Goal: Task Accomplishment & Management: Manage account settings

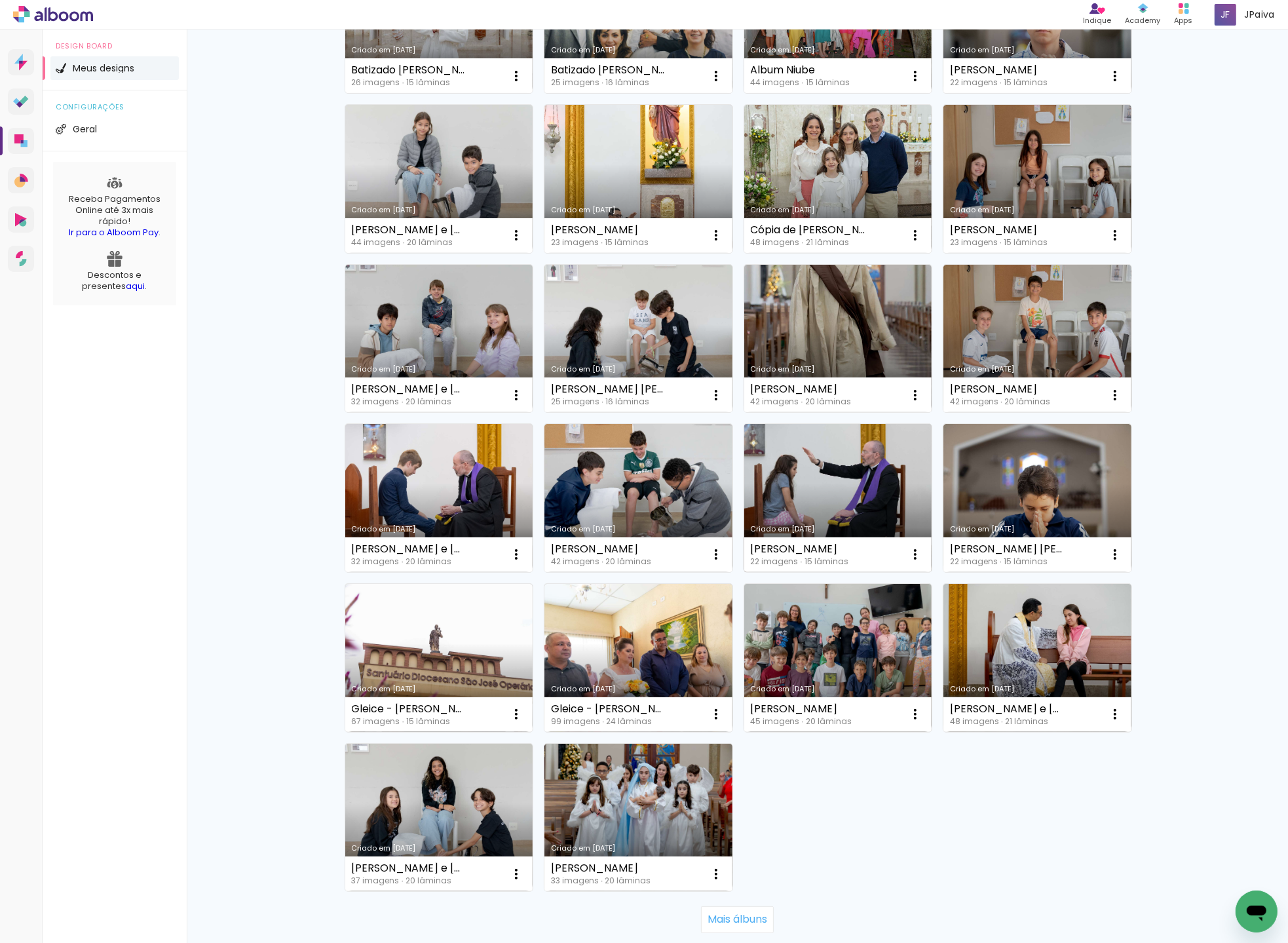
scroll to position [384, 0]
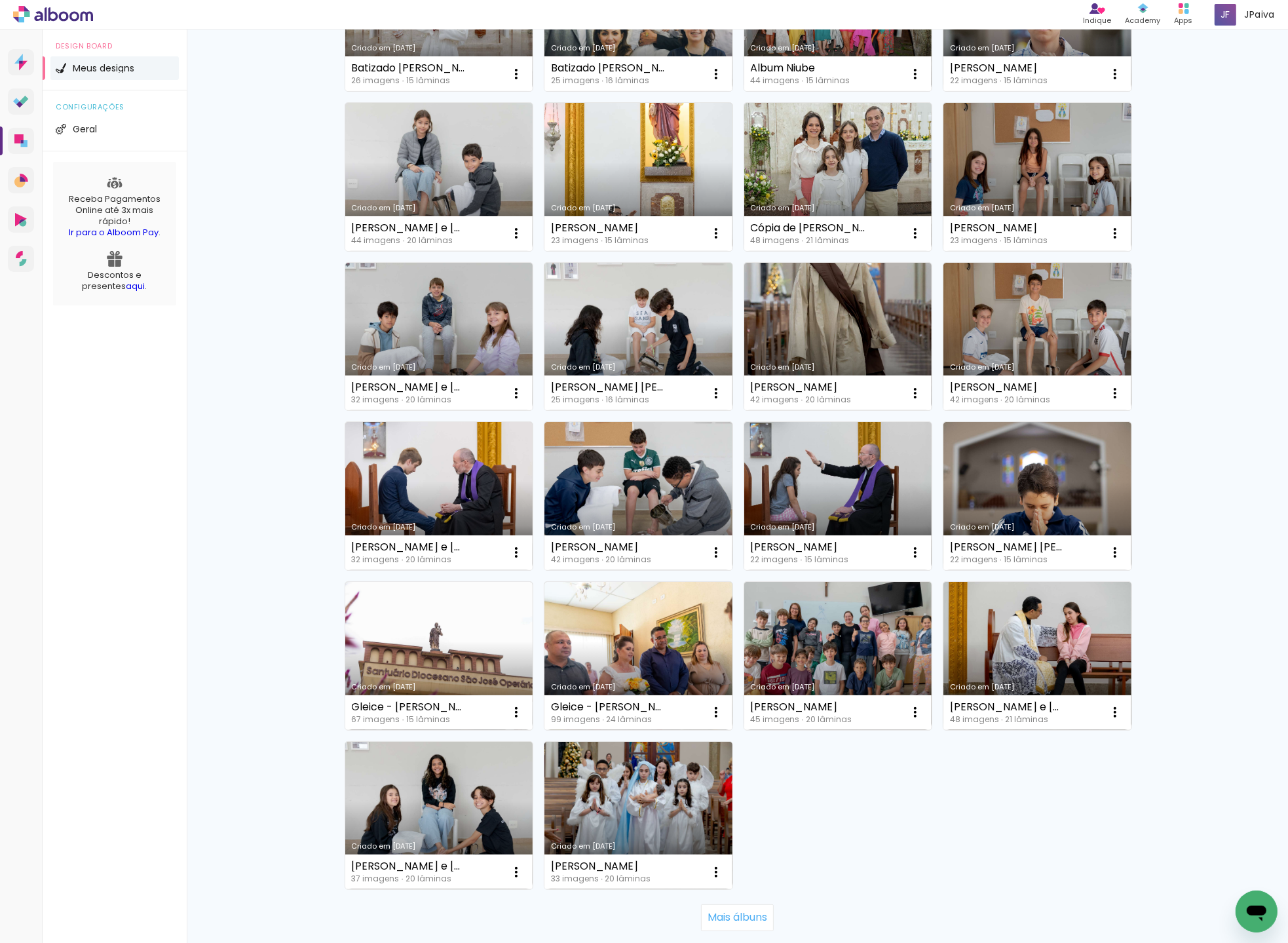
click at [850, 644] on link "Criado em [DATE]" at bounding box center [837, 655] width 188 height 148
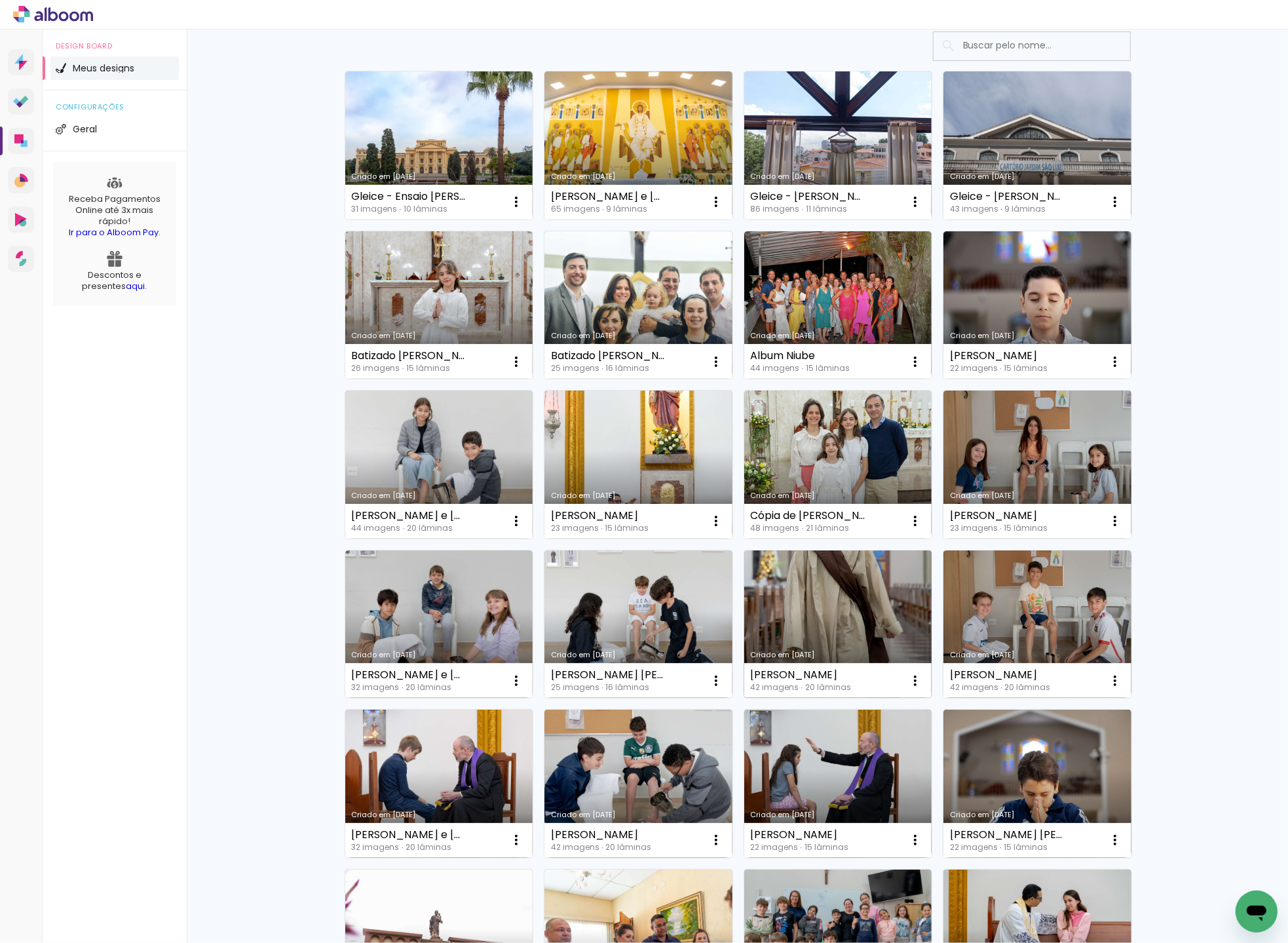
scroll to position [106, 0]
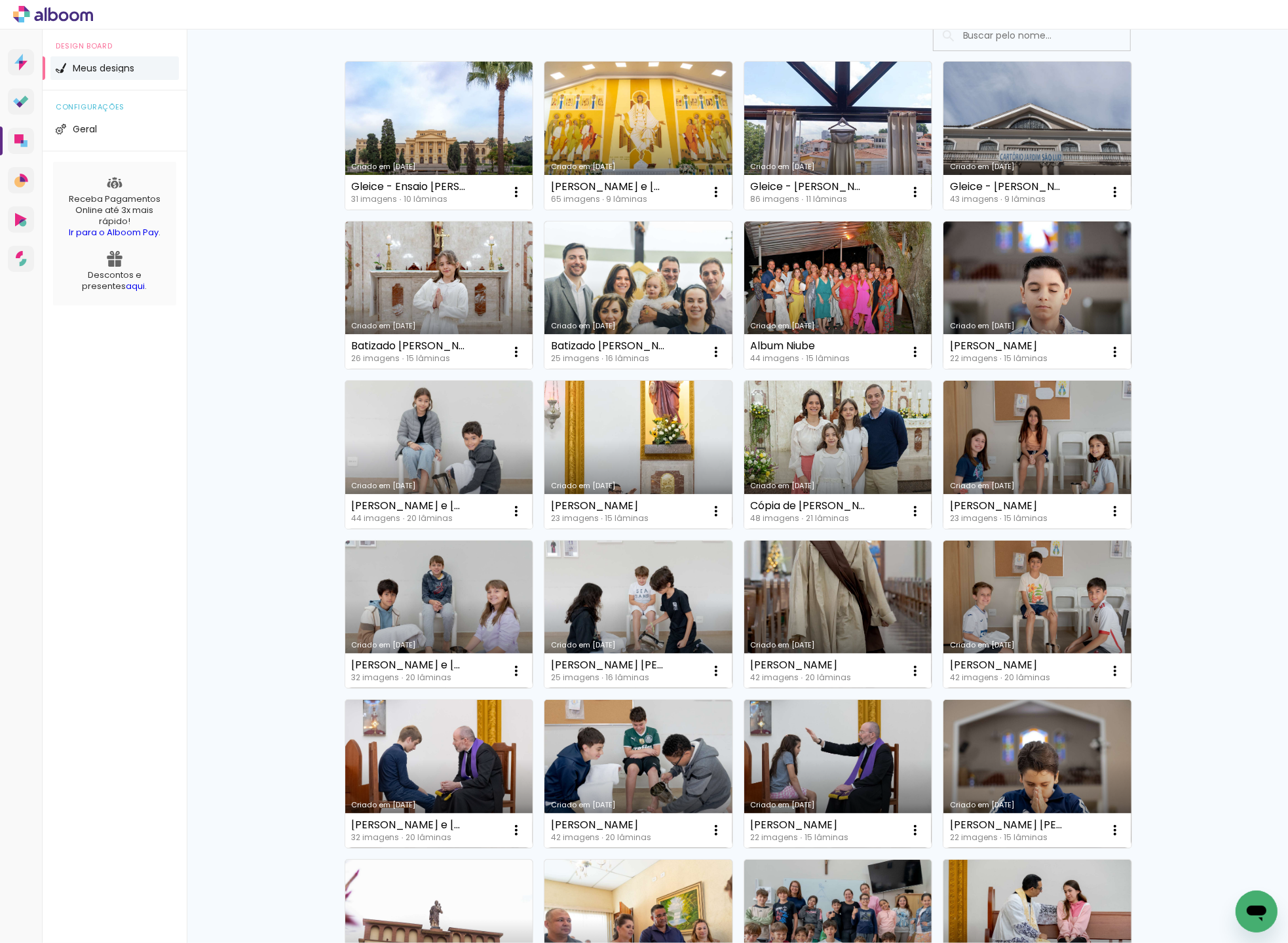
click at [1060, 593] on link "Criado em [DATE]" at bounding box center [1036, 613] width 188 height 148
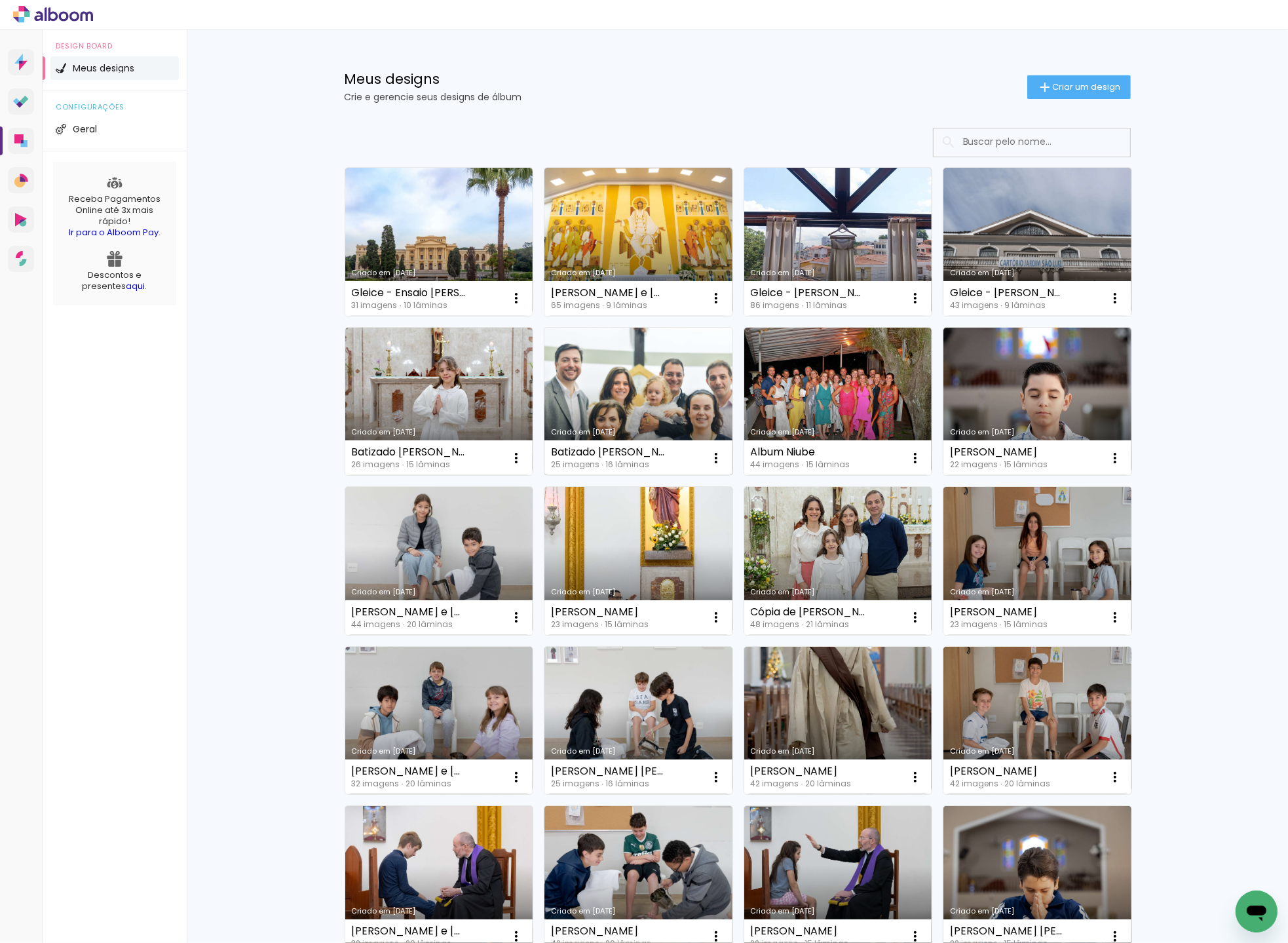
click at [677, 388] on link "Criado em [DATE]" at bounding box center [638, 401] width 188 height 148
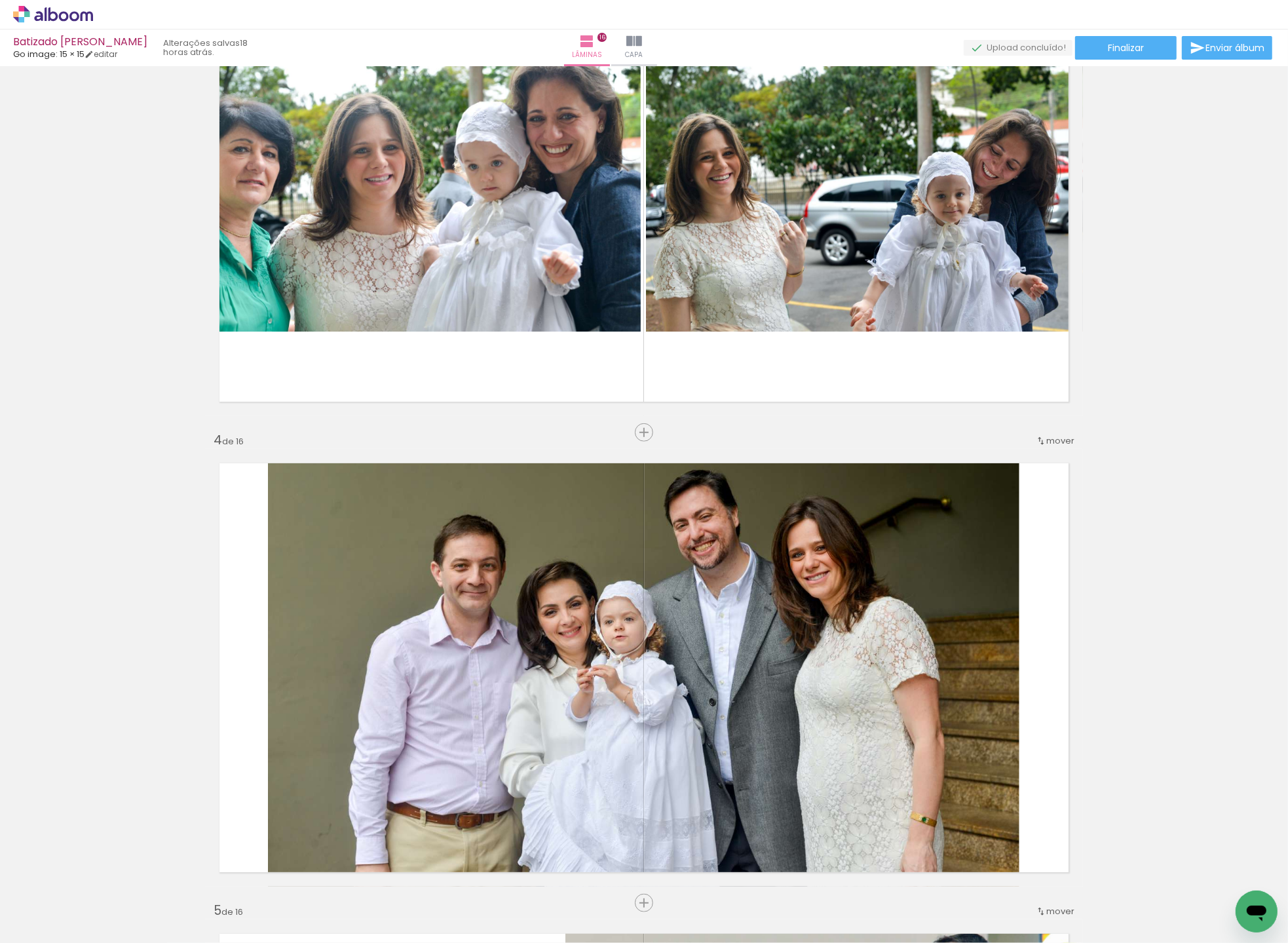
scroll to position [1129, 0]
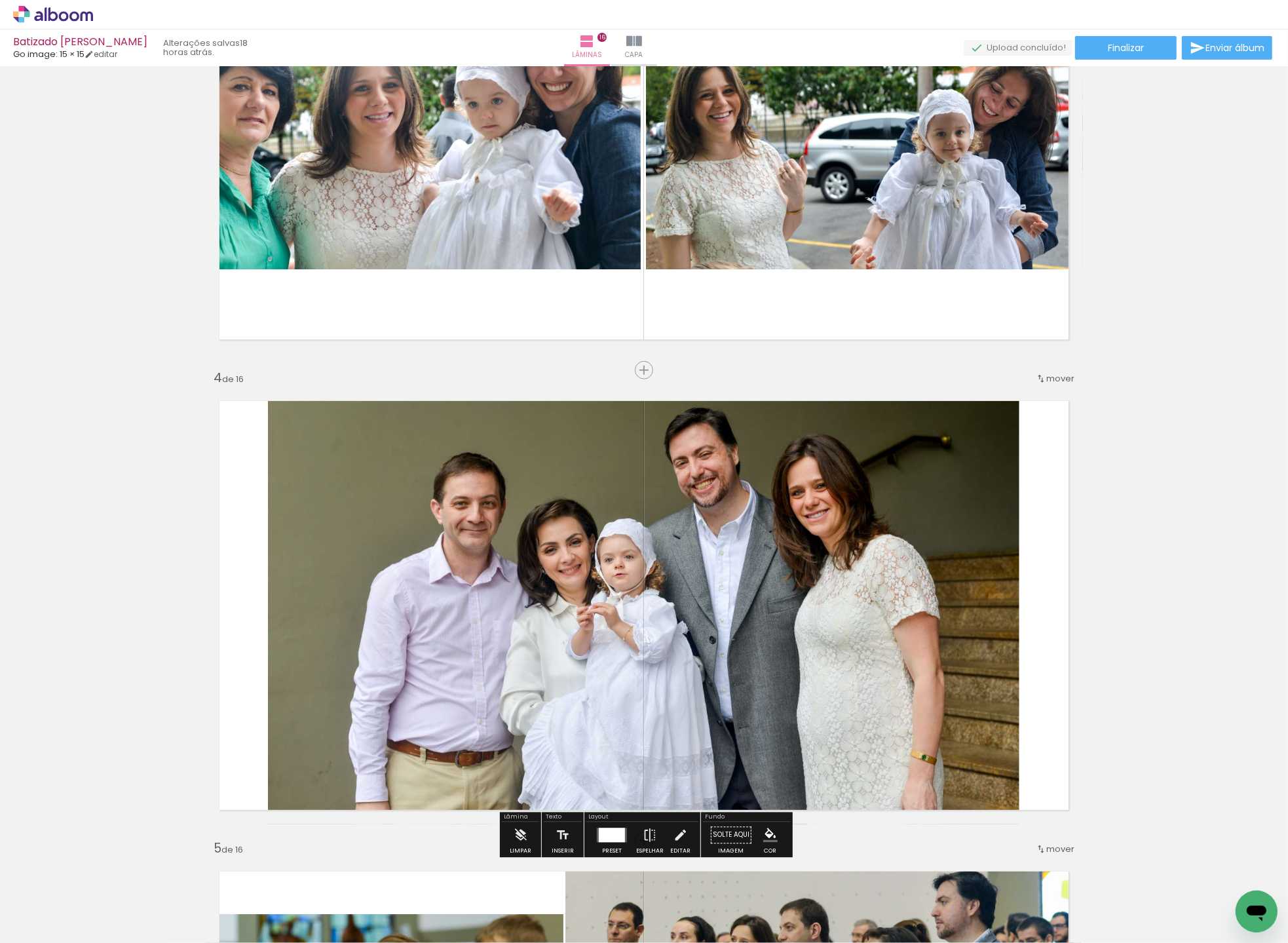
click at [1053, 380] on span "mover" at bounding box center [1060, 378] width 29 height 12
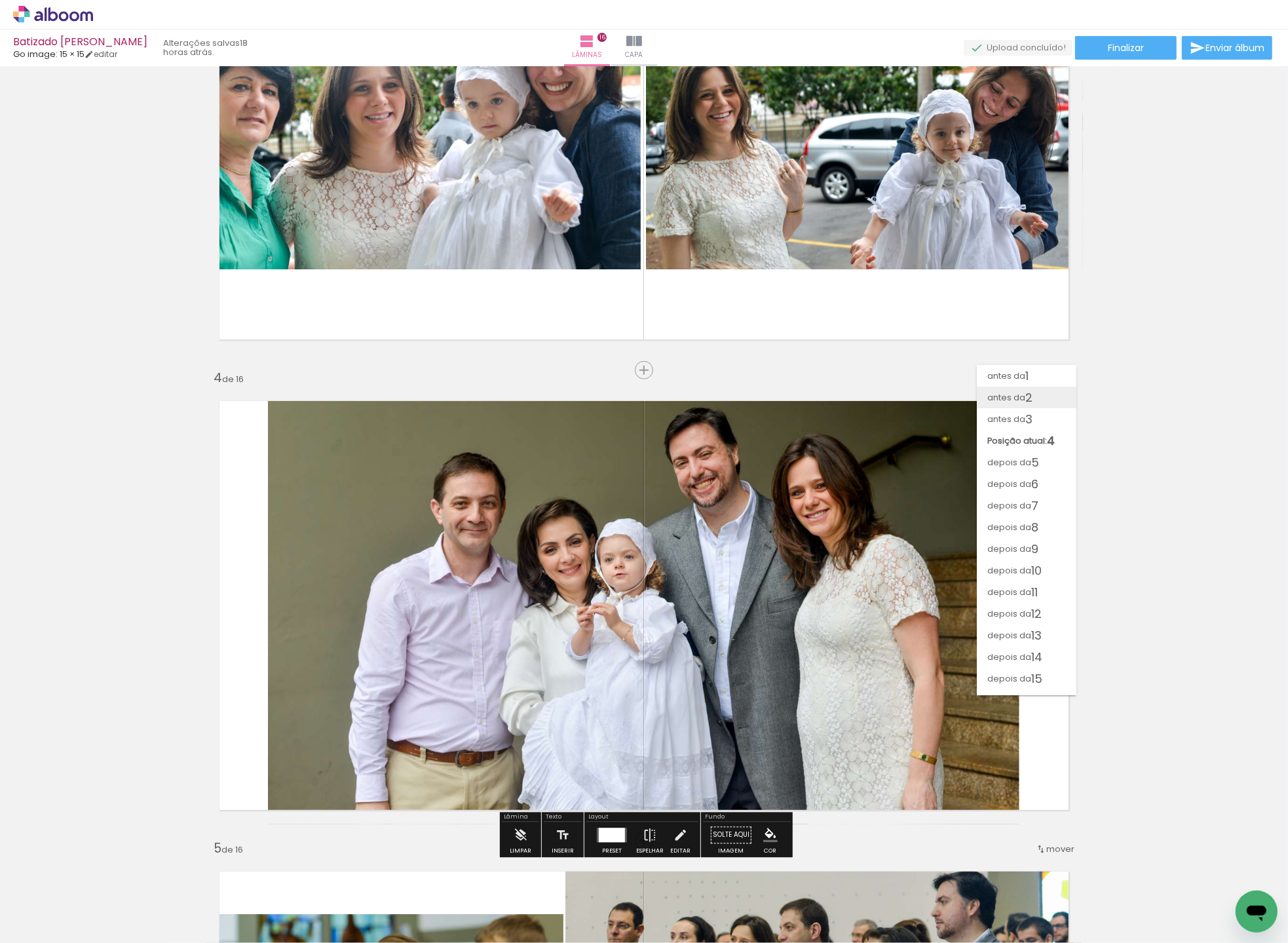
click at [1035, 398] on paper-item "antes da 2" at bounding box center [1027, 397] width 100 height 22
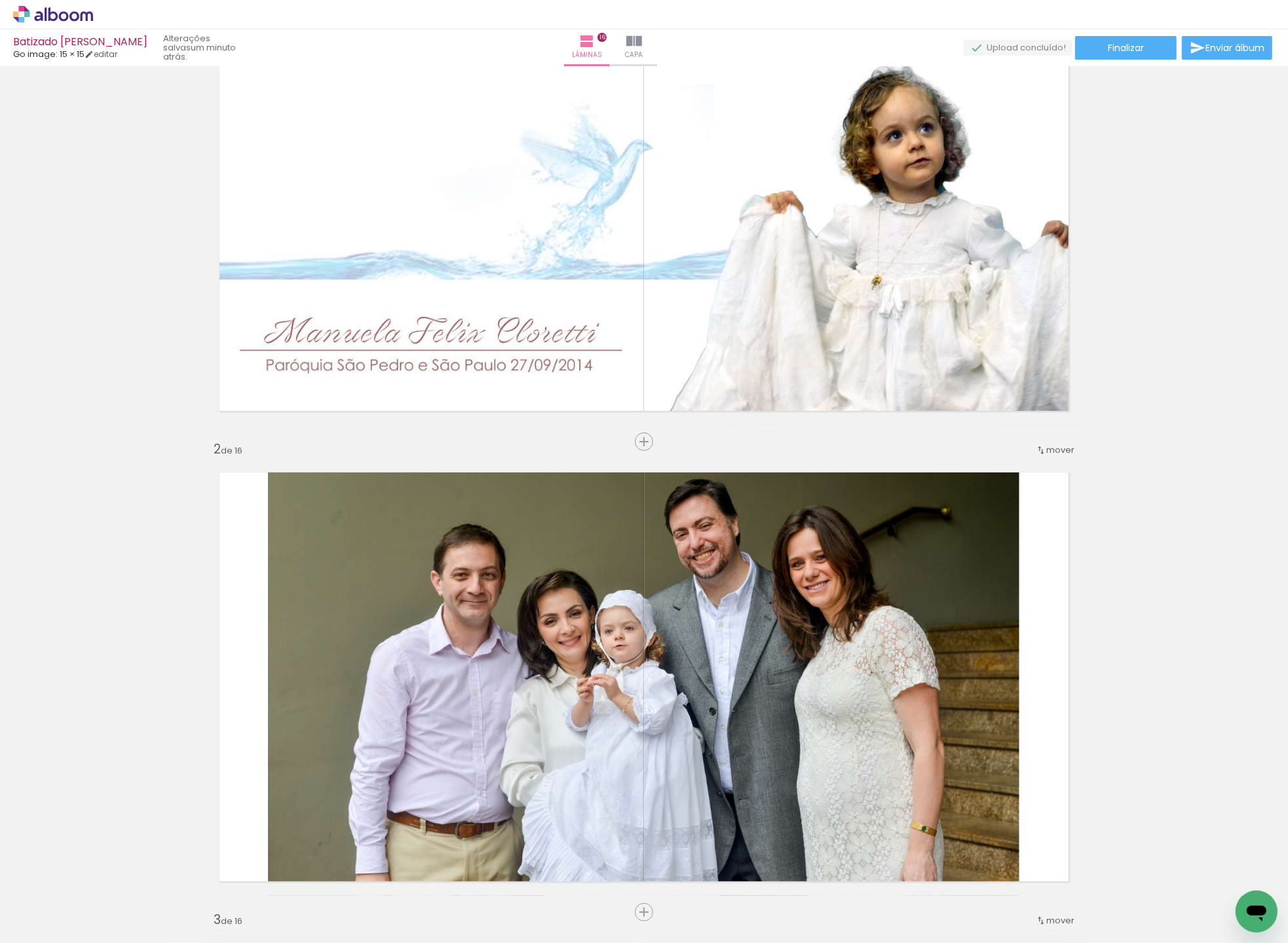
scroll to position [118, 0]
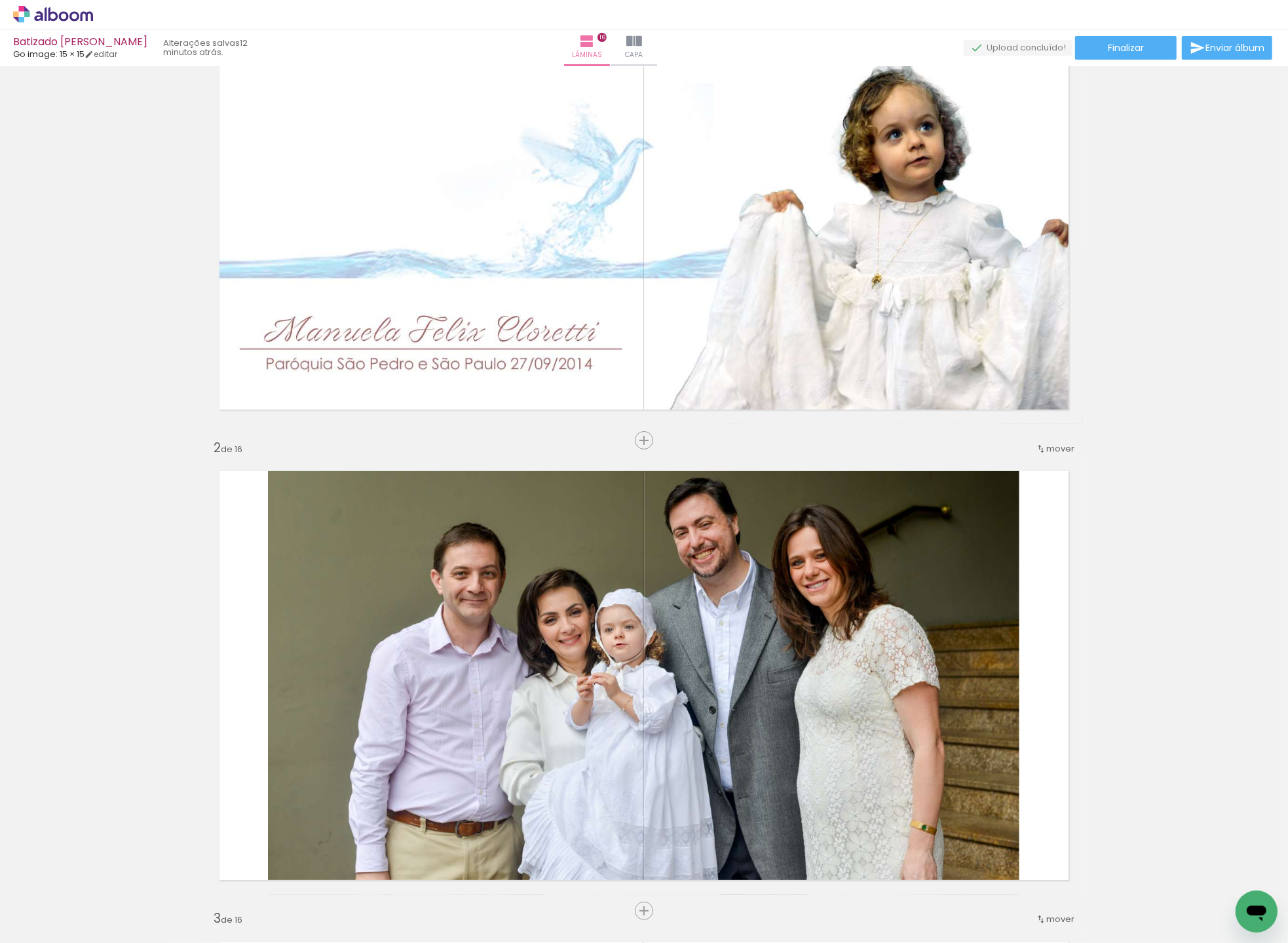
click at [64, 9] on icon at bounding box center [53, 14] width 80 height 17
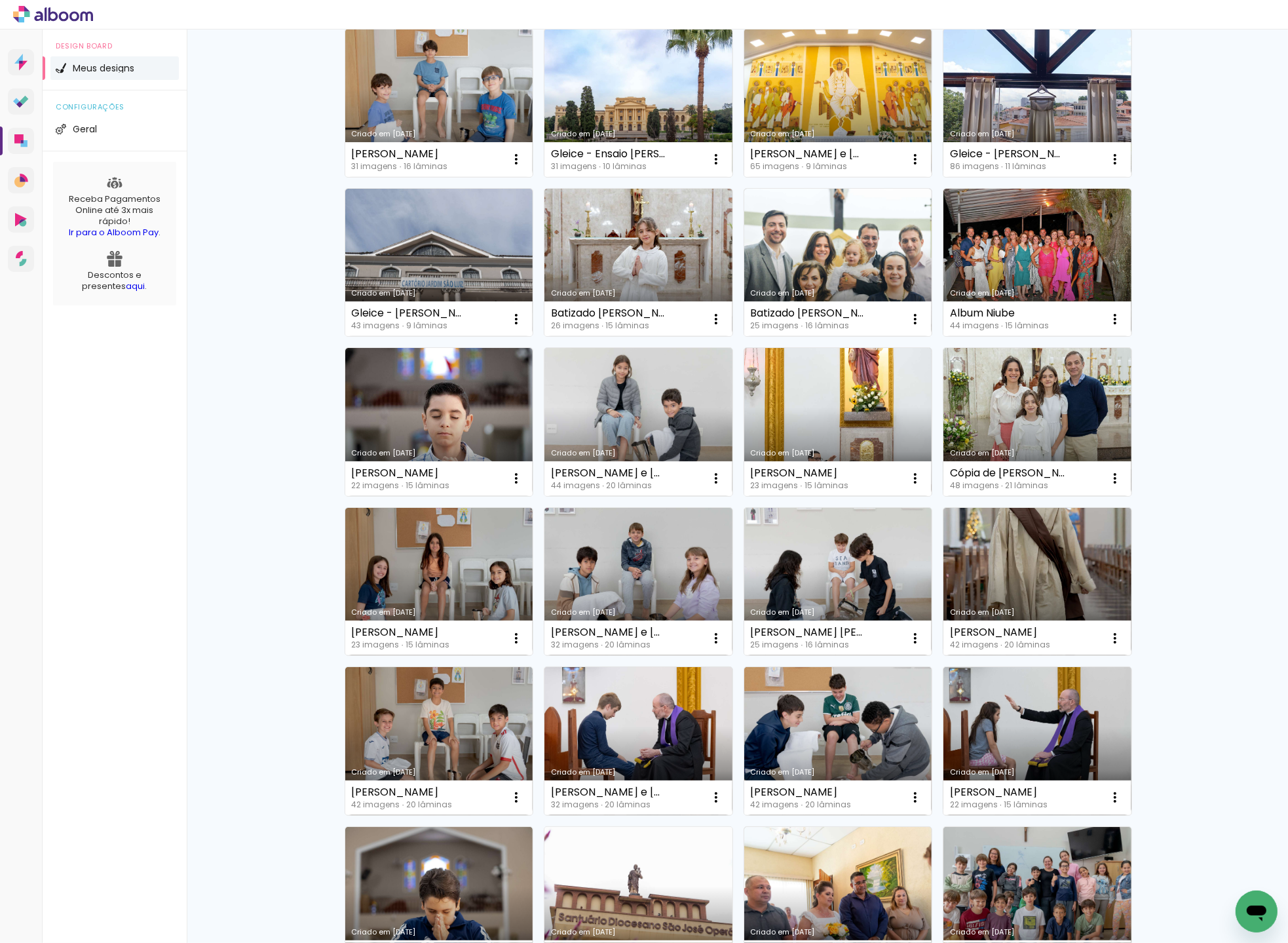
scroll to position [159, 0]
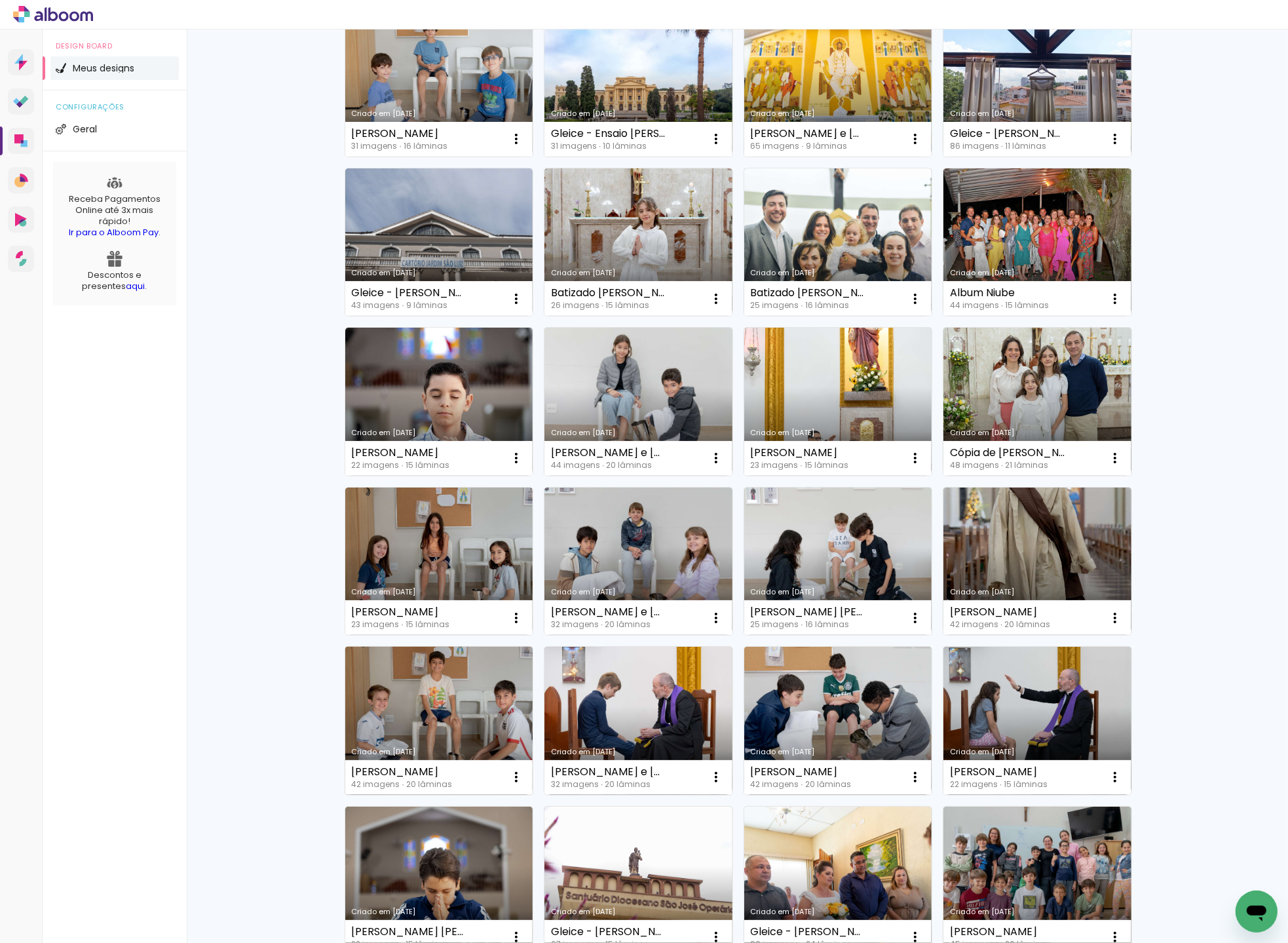
click at [442, 730] on link "Criado em [DATE]" at bounding box center [438, 720] width 188 height 148
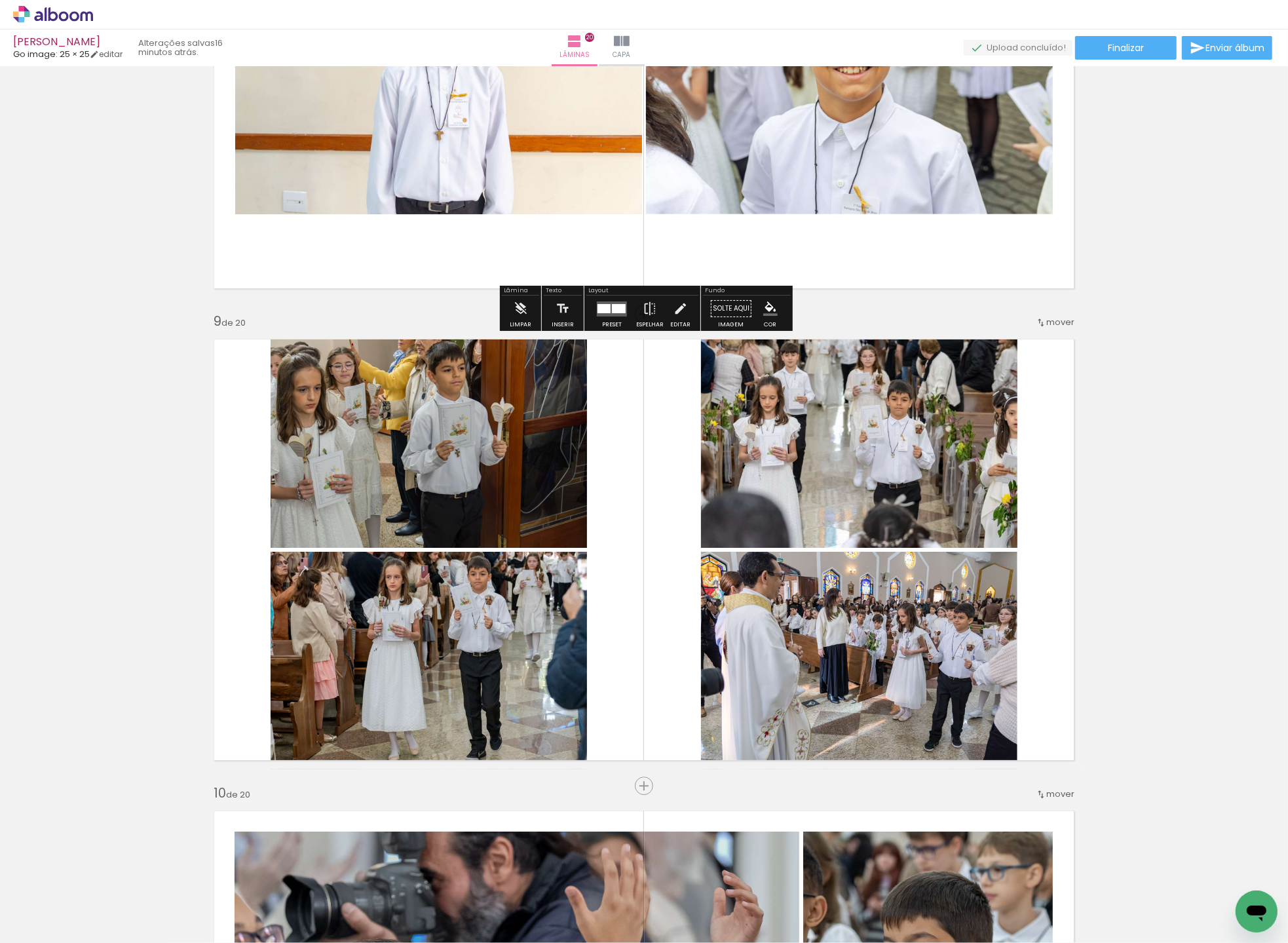
scroll to position [3530, 0]
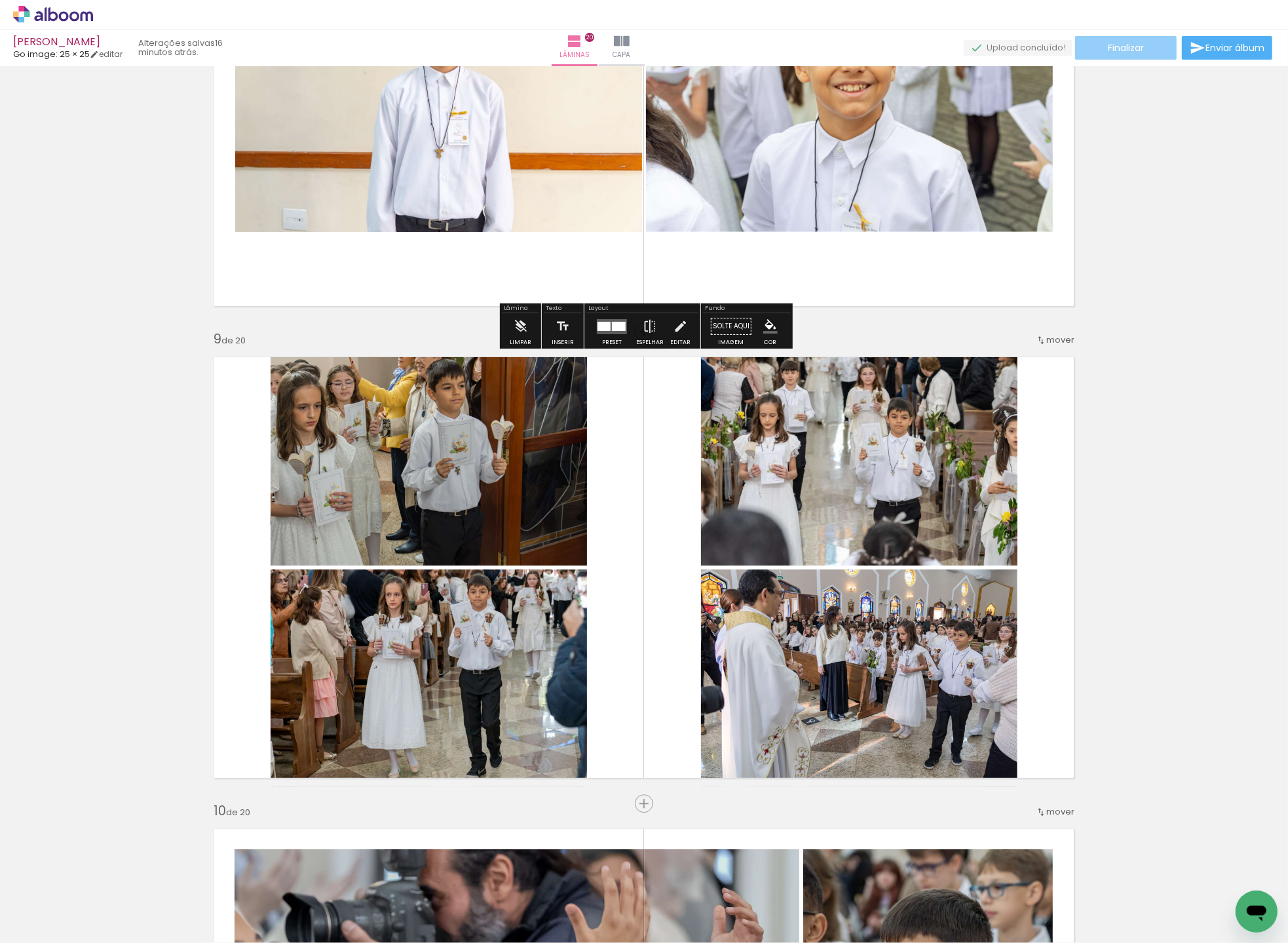
click at [1108, 49] on span "Finalizar" at bounding box center [1126, 48] width 36 height 10
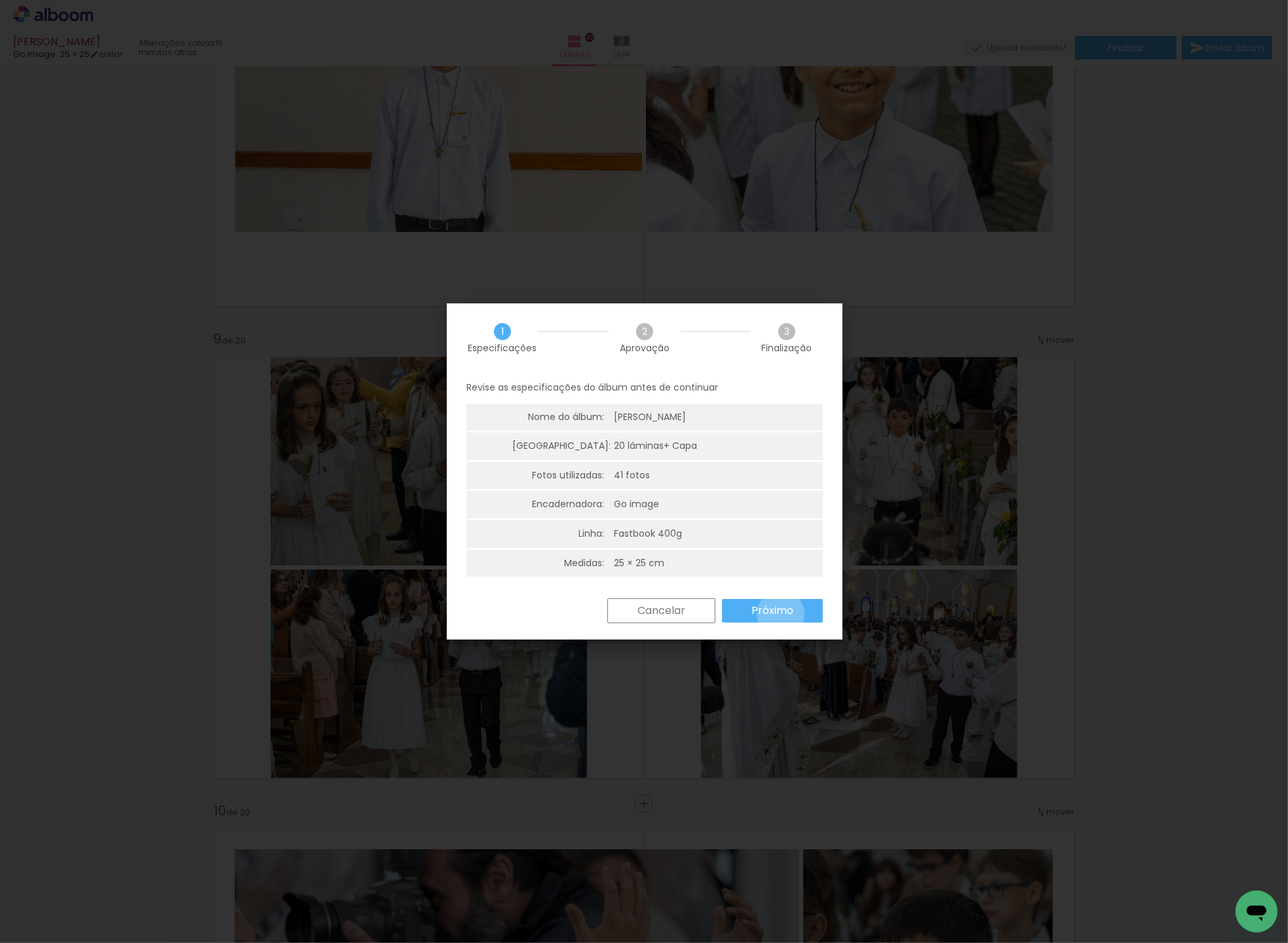
click at [0, 0] on slot "Próximo" at bounding box center [0, 0] width 0 height 0
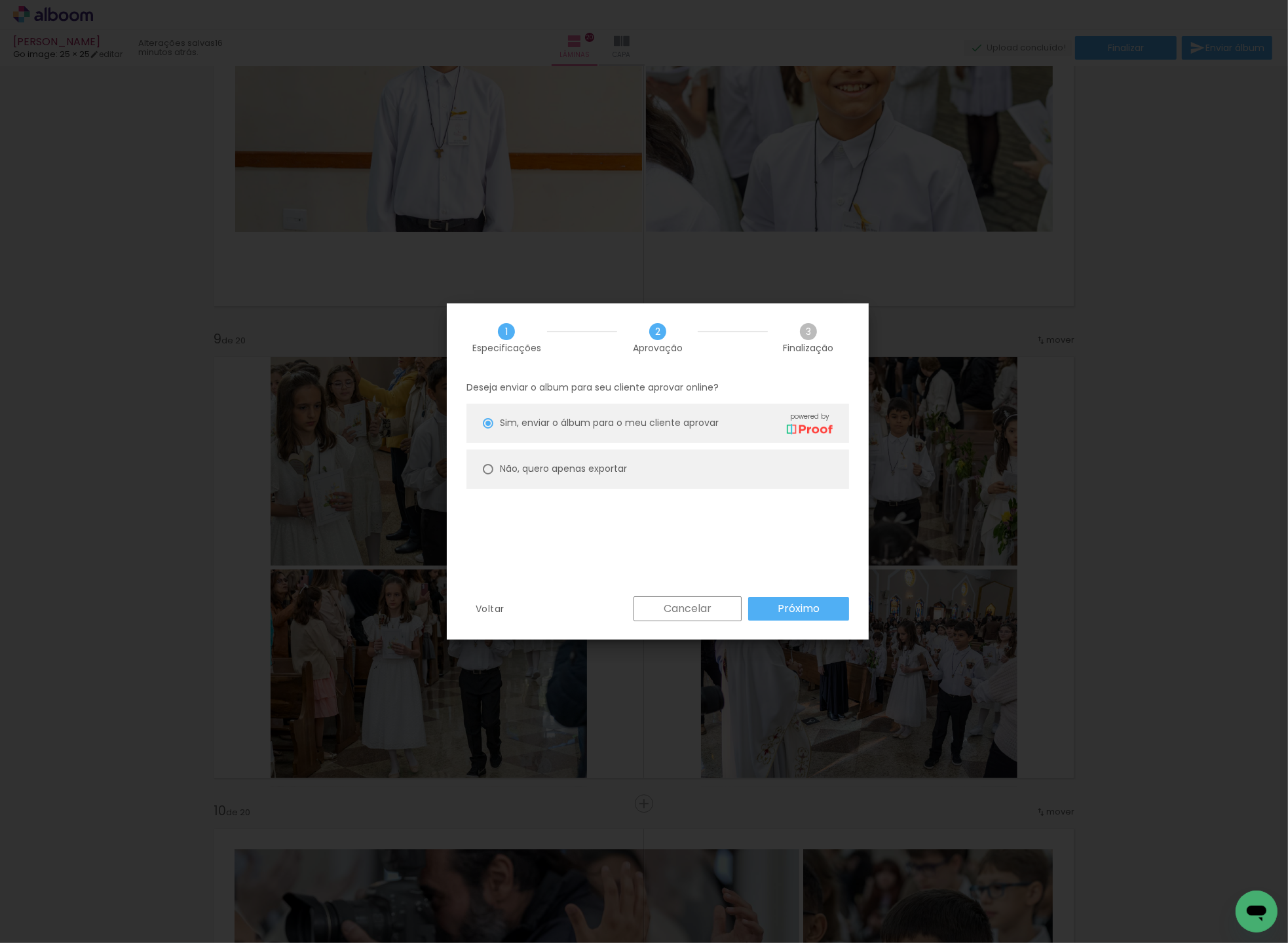
click at [0, 0] on slot "Não, quero apenas exportar" at bounding box center [0, 0] width 0 height 0
type paper-radio-button "on"
click at [0, 0] on slot "Próximo" at bounding box center [0, 0] width 0 height 0
type input "Alta, 300 DPI"
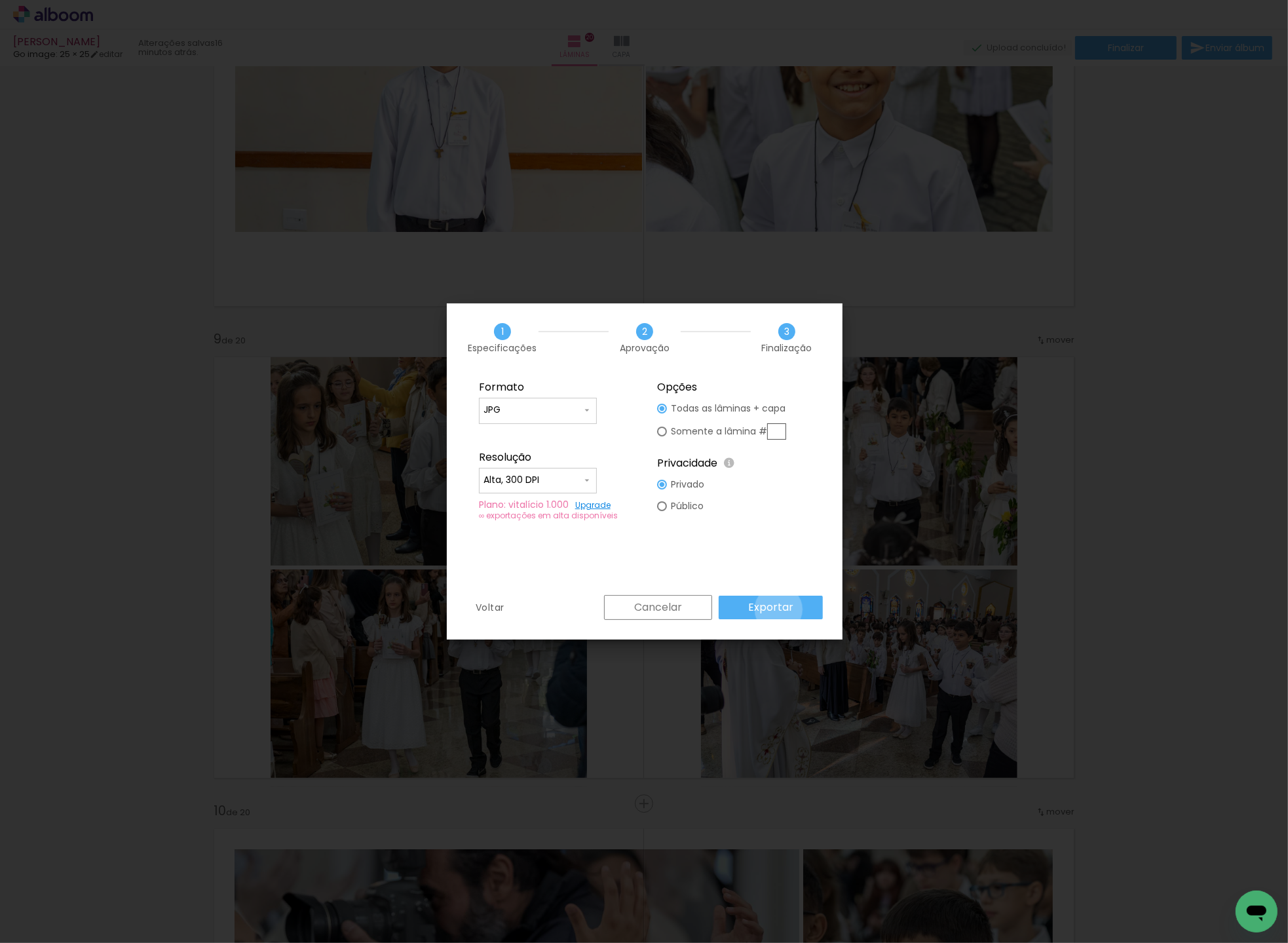
click at [0, 0] on slot "Exportar" at bounding box center [0, 0] width 0 height 0
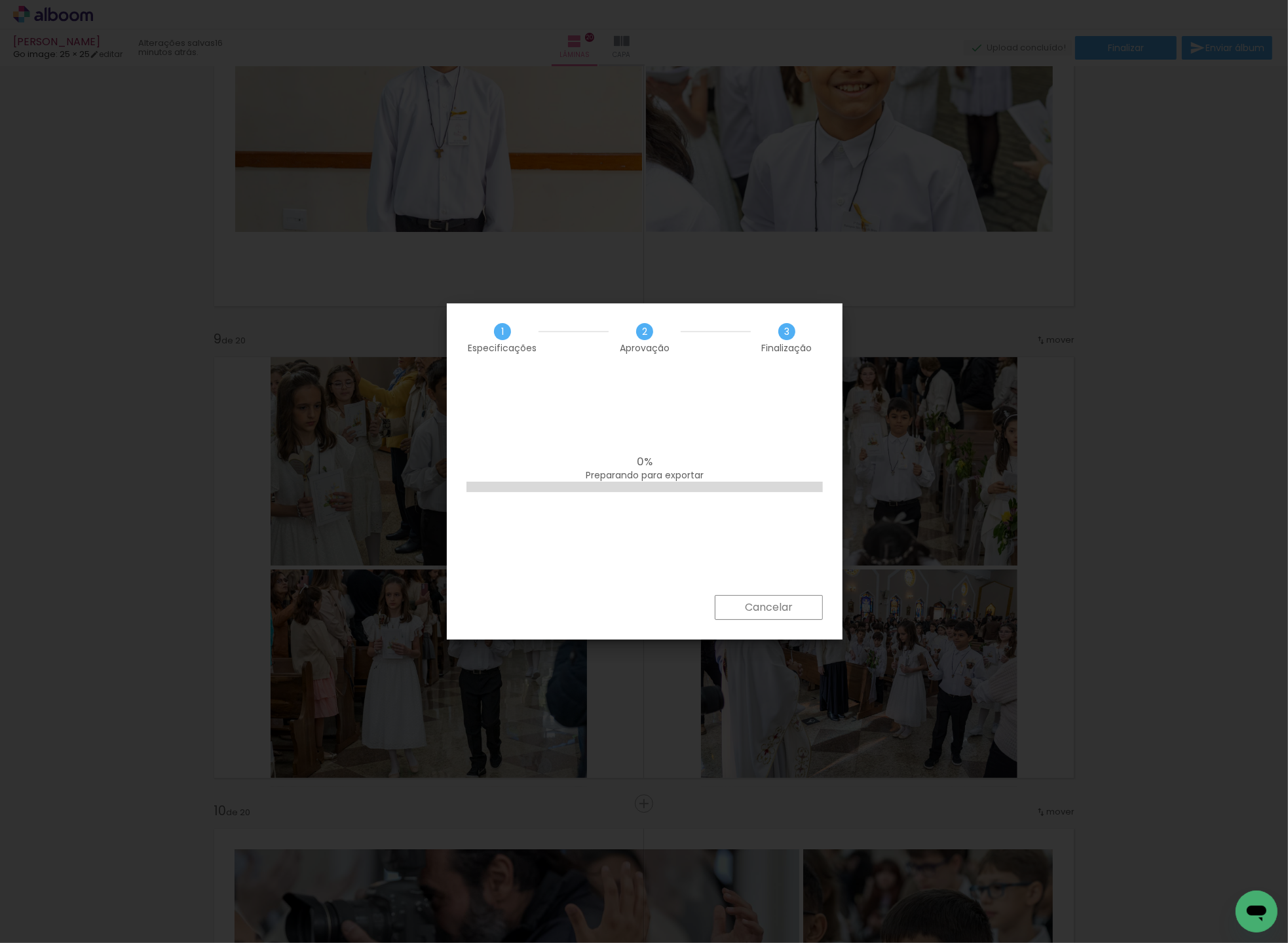
click at [0, 0] on slot "Cancelar" at bounding box center [0, 0] width 0 height 0
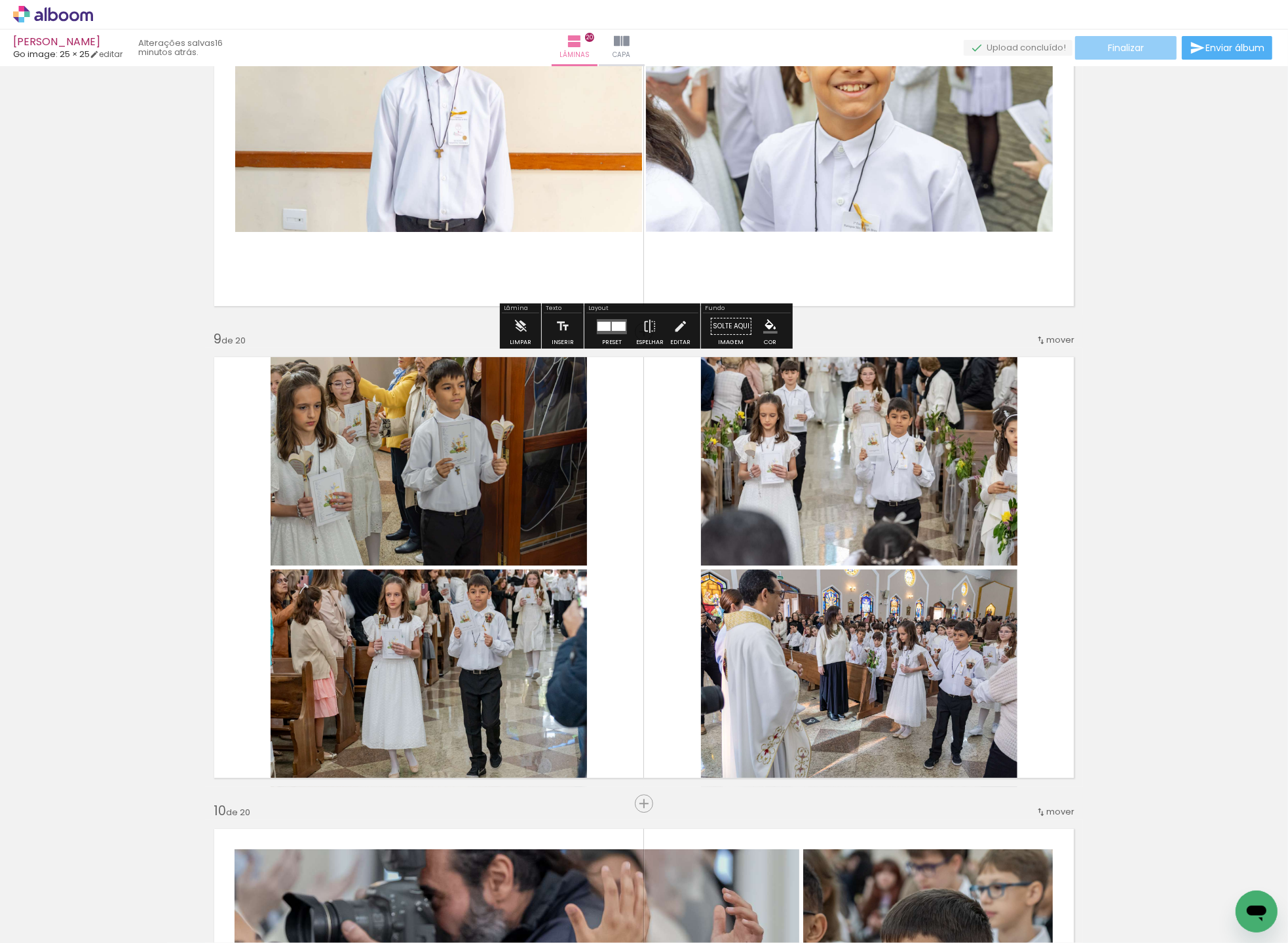
click at [1110, 44] on span "Finalizar" at bounding box center [1126, 48] width 36 height 10
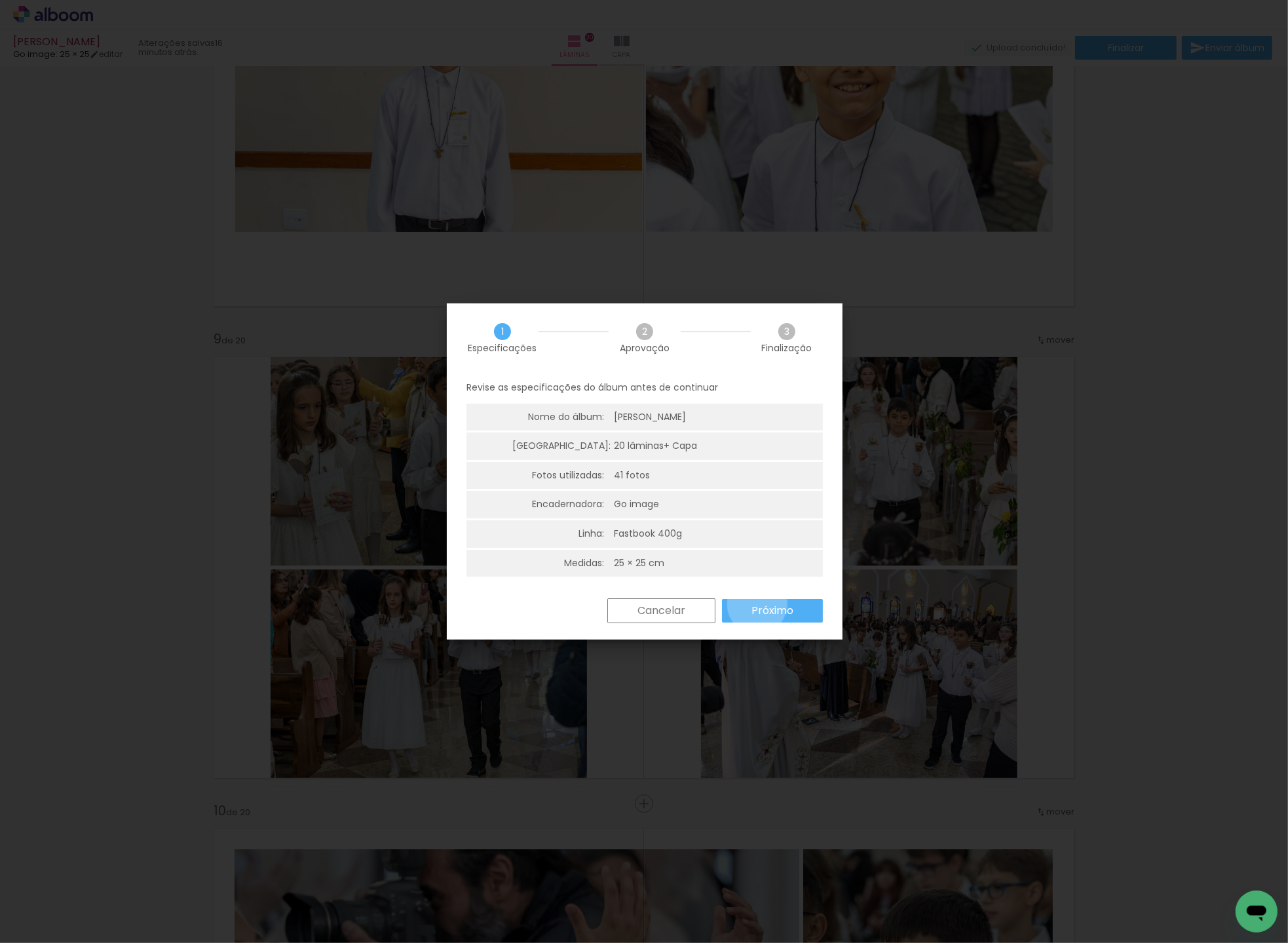
click at [0, 0] on slot "Próximo" at bounding box center [0, 0] width 0 height 0
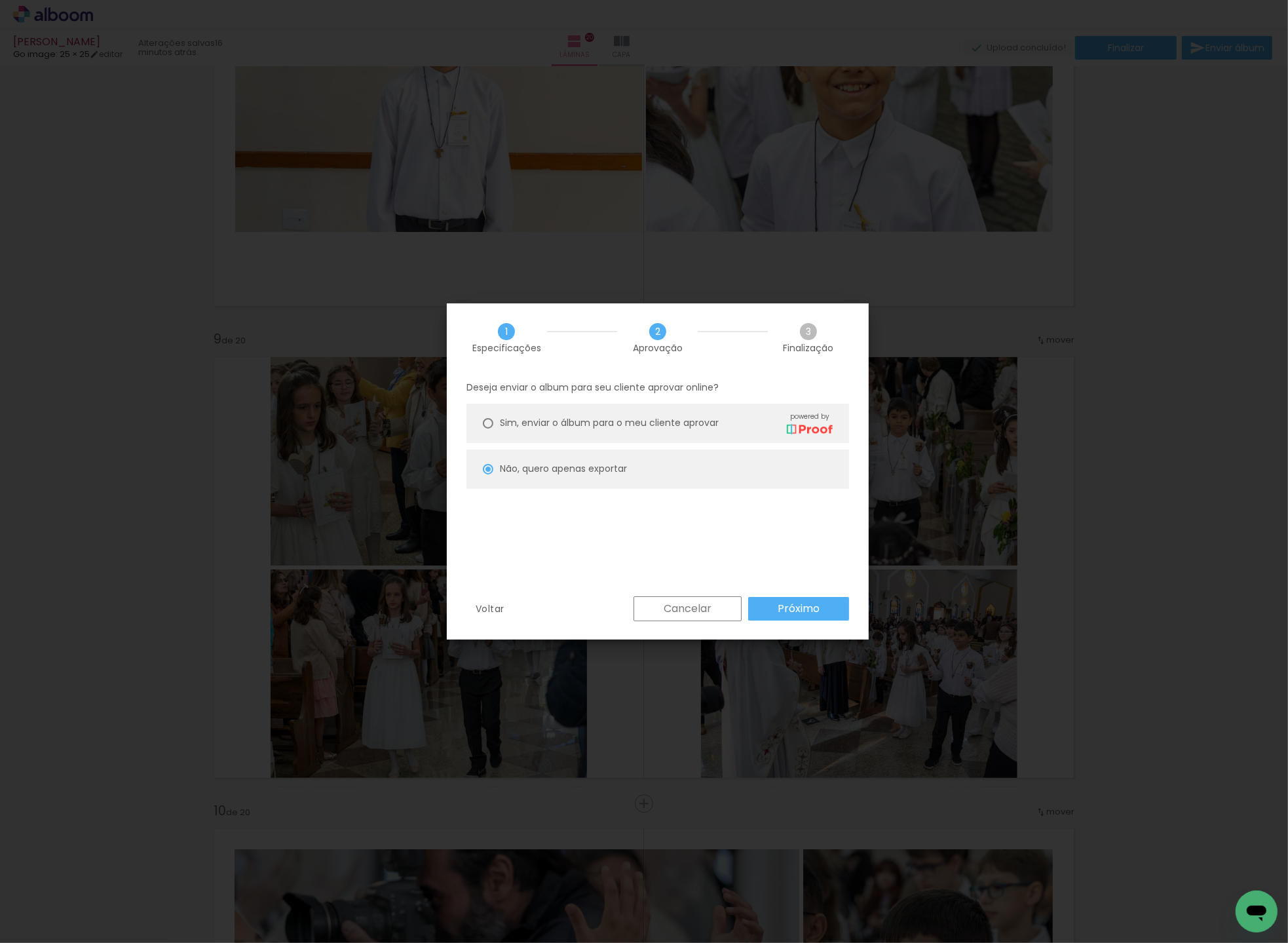
click at [521, 423] on span "Sim, enviar o álbum para o meu cliente aprovar" at bounding box center [610, 423] width 219 height 13
type paper-radio-button "on"
click at [0, 0] on slot "Próximo" at bounding box center [0, 0] width 0 height 0
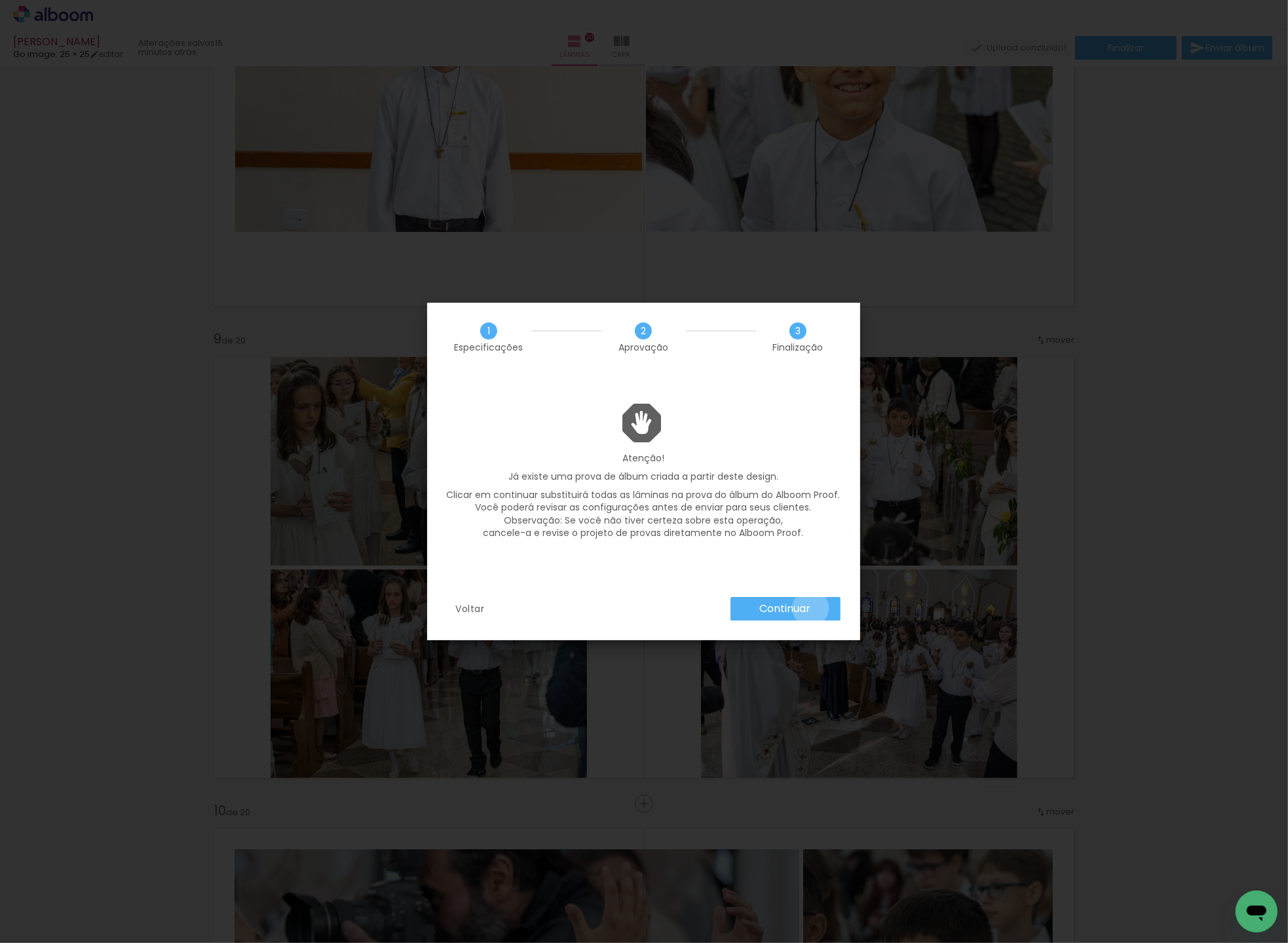
click at [0, 0] on slot "Continuar" at bounding box center [0, 0] width 0 height 0
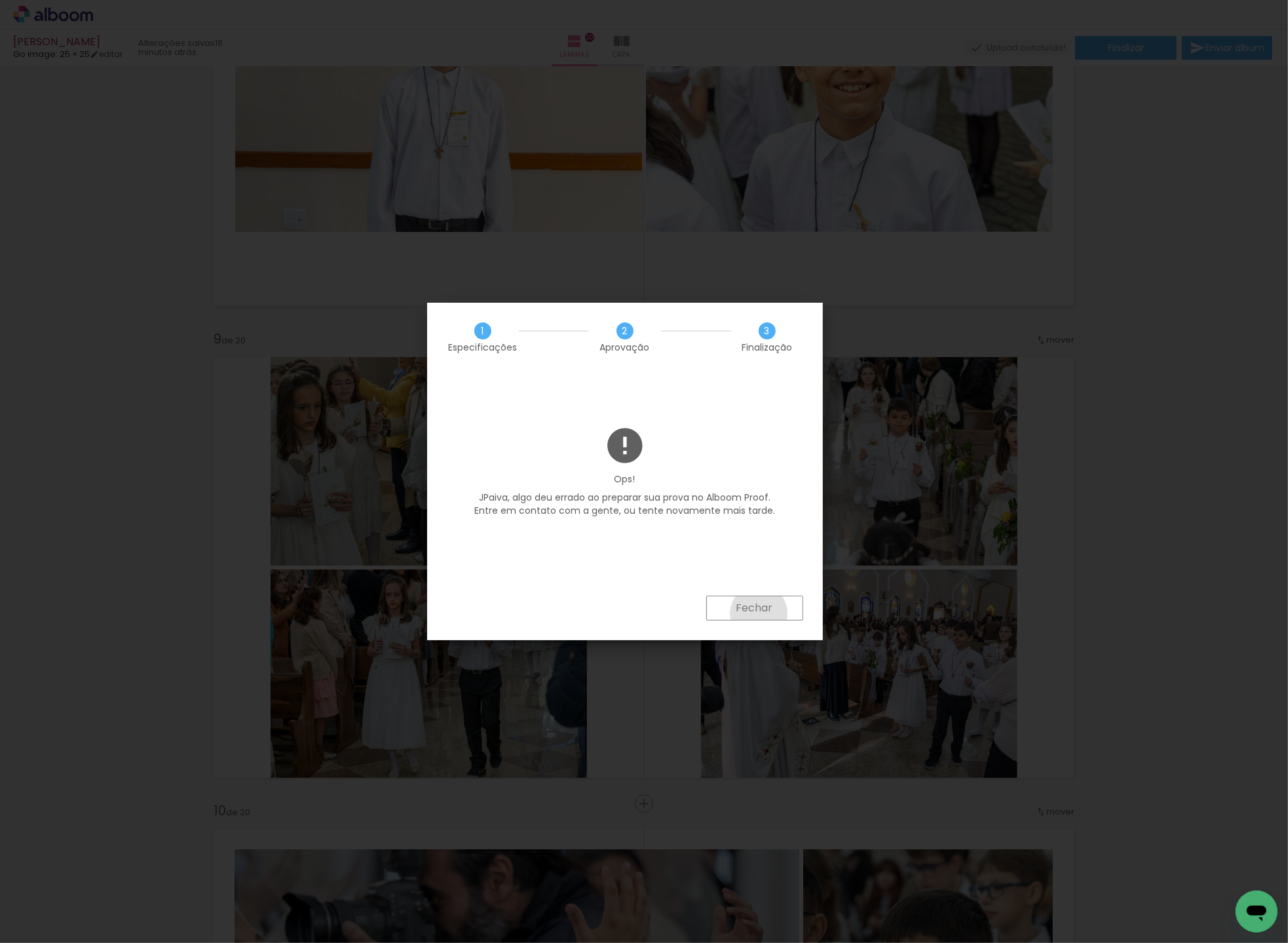
click at [0, 0] on slot "Fechar" at bounding box center [0, 0] width 0 height 0
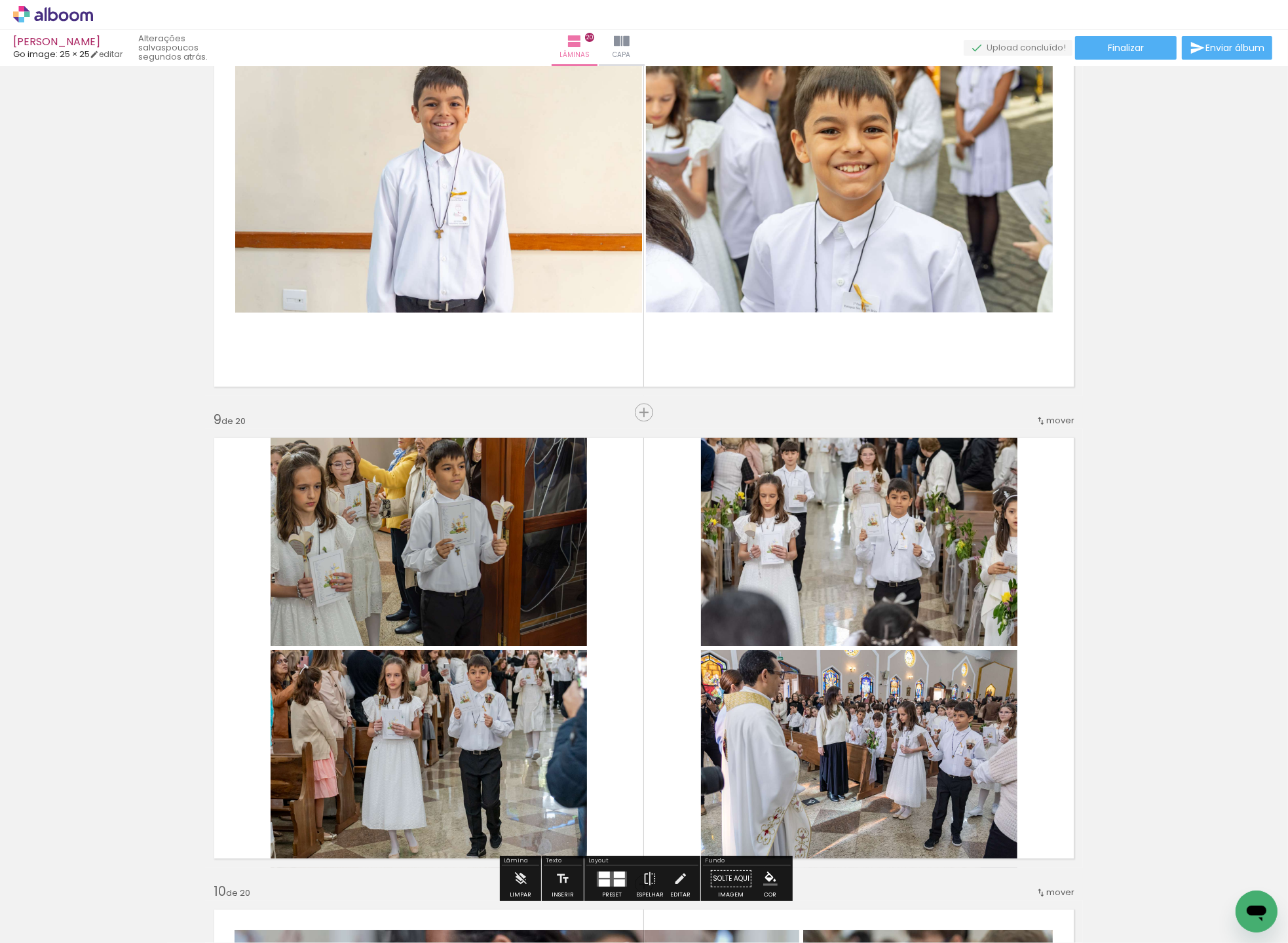
scroll to position [3435, 0]
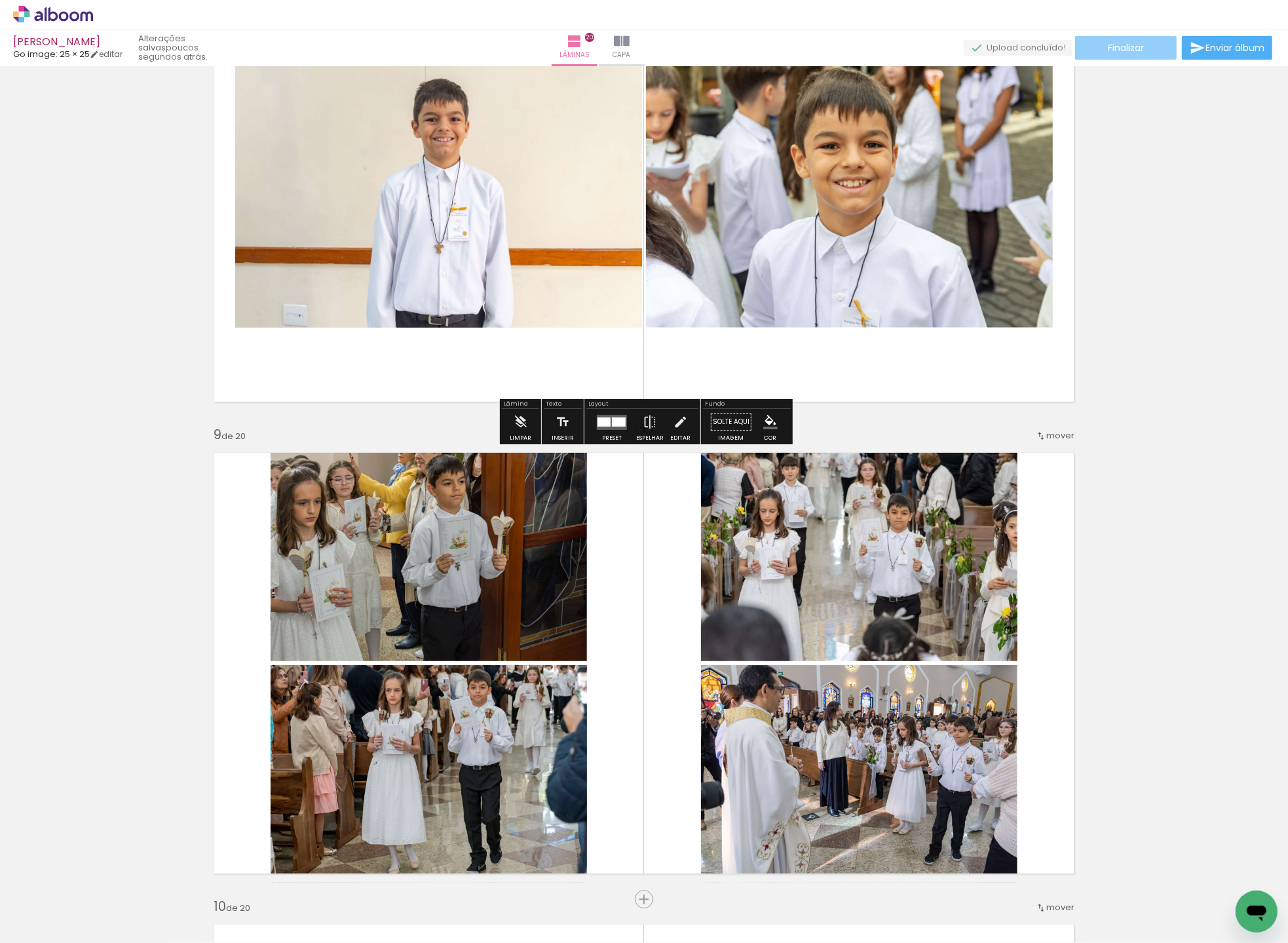
click at [1128, 55] on paper-button "Finalizar" at bounding box center [1126, 48] width 102 height 24
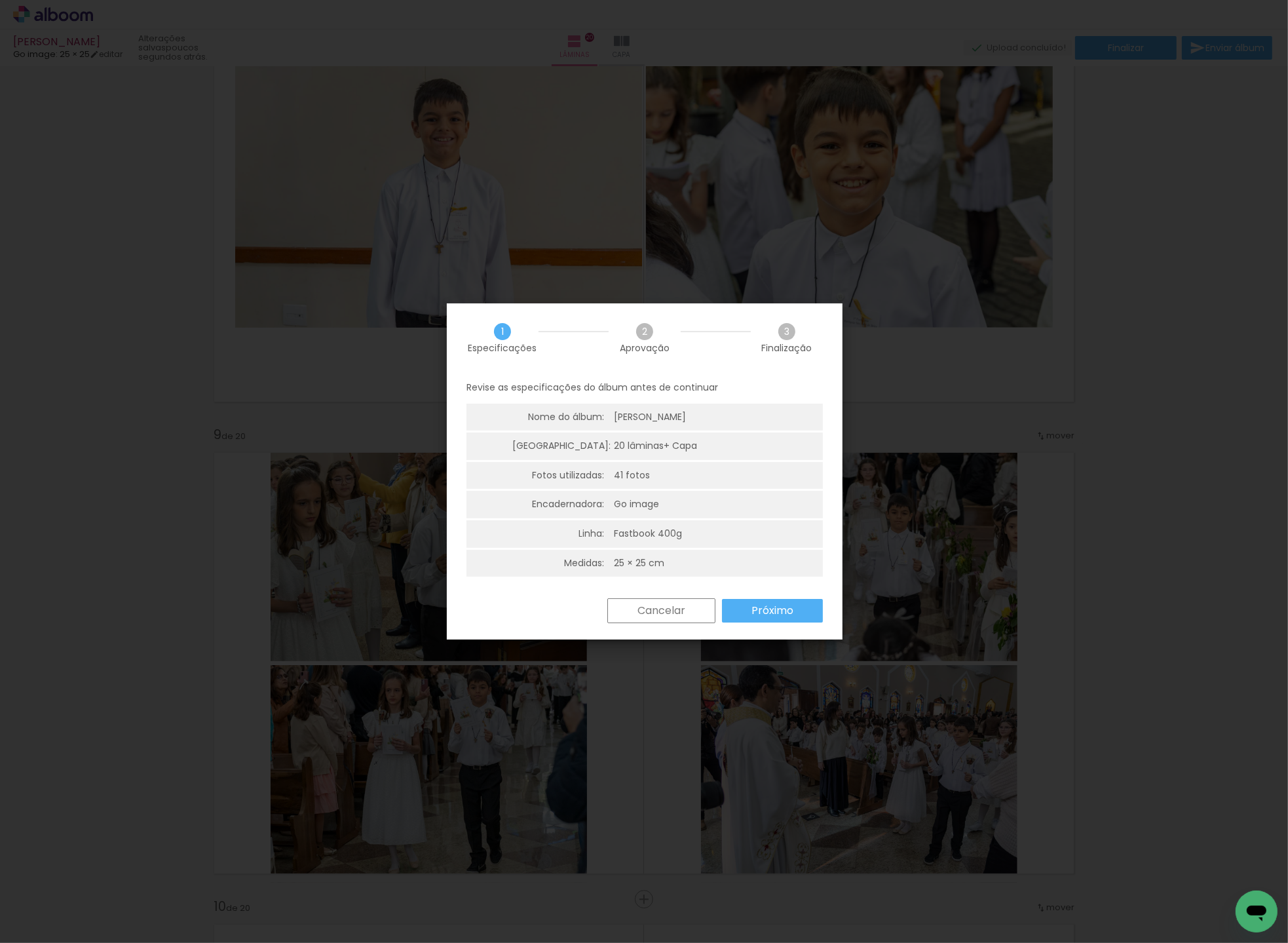
click at [0, 0] on slot "Próximo" at bounding box center [0, 0] width 0 height 0
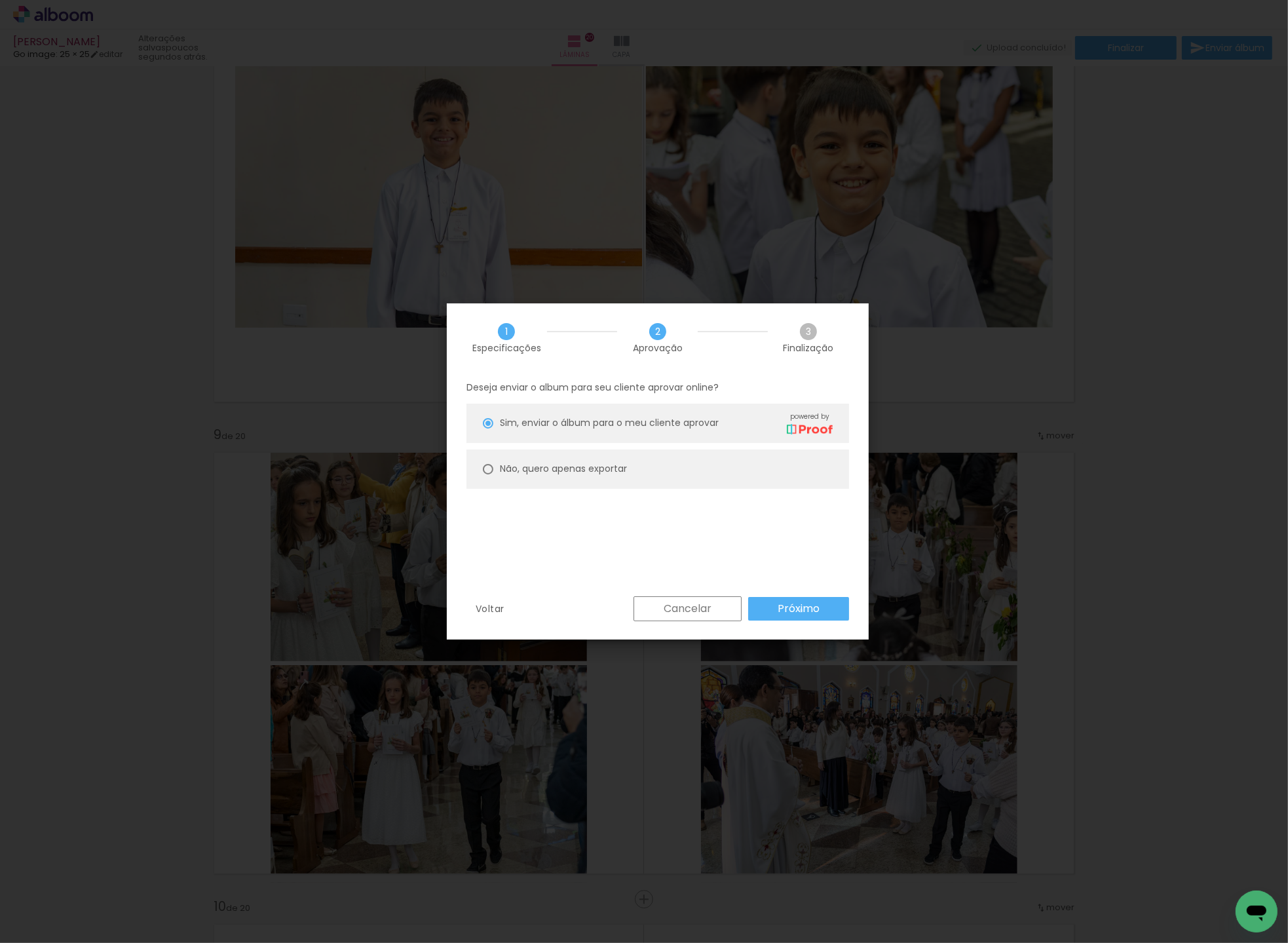
click at [0, 0] on slot "Próximo" at bounding box center [0, 0] width 0 height 0
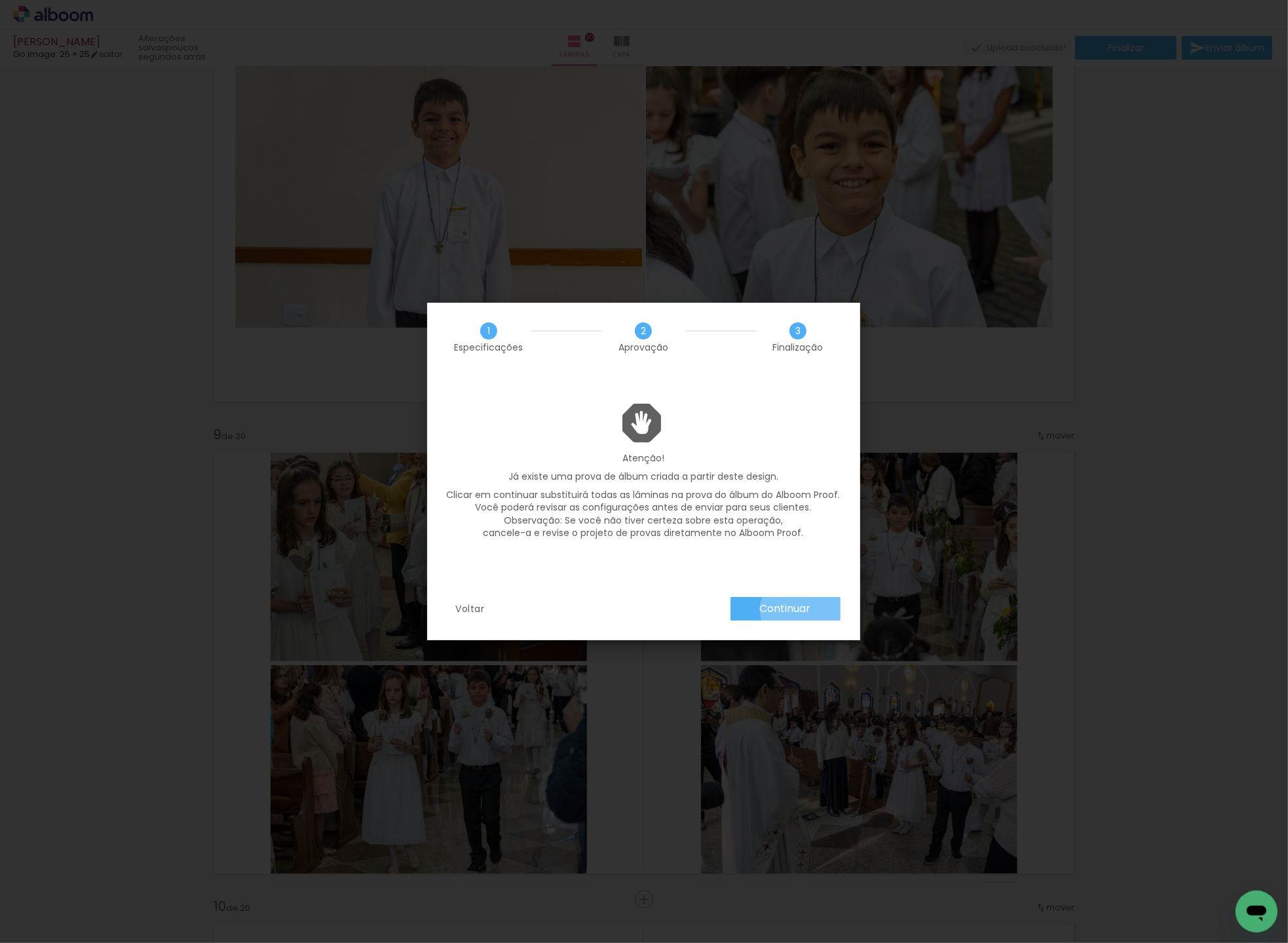
click at [0, 0] on slot "Continuar" at bounding box center [0, 0] width 0 height 0
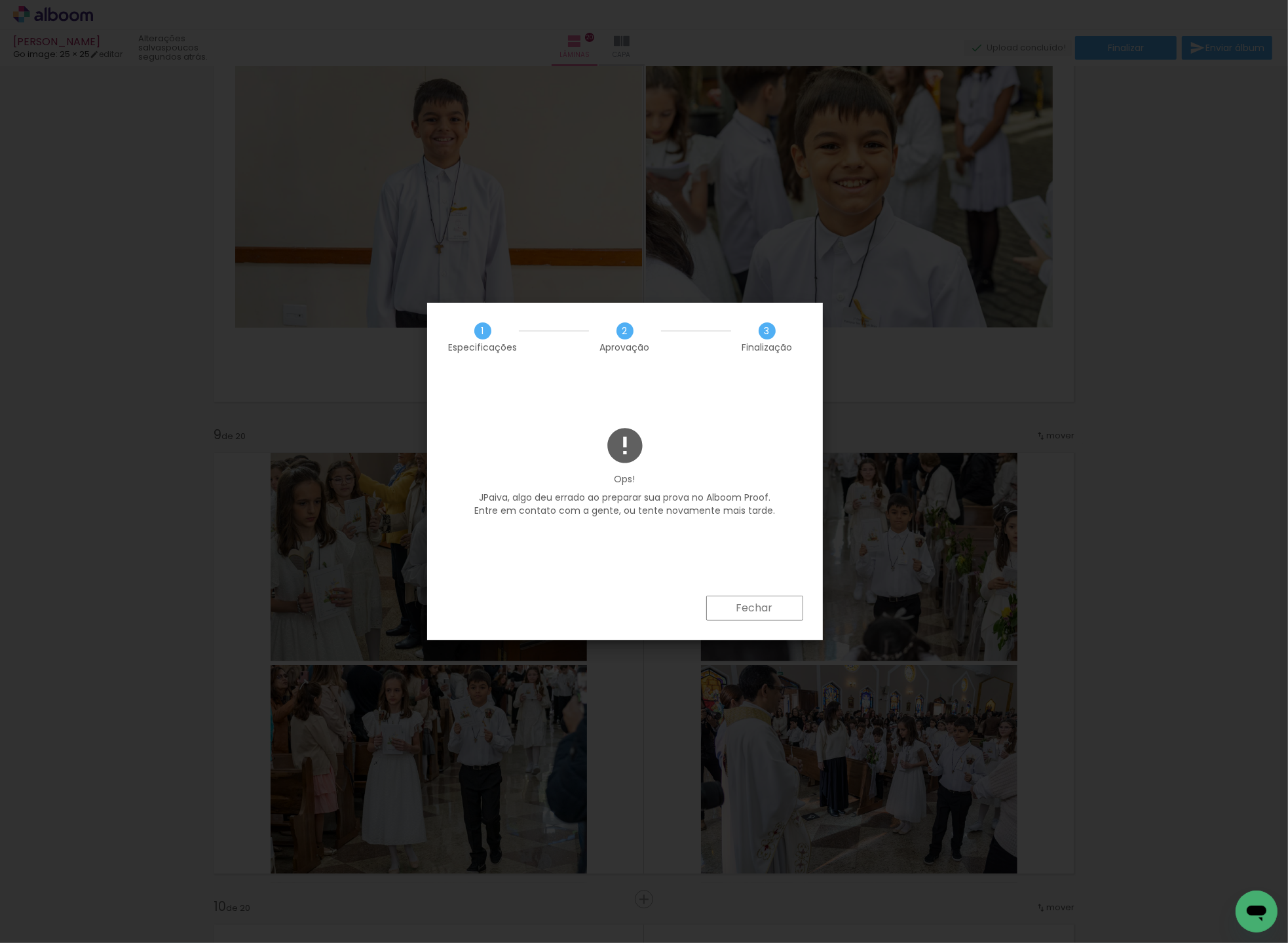
click at [785, 608] on paper-button "Fechar" at bounding box center [755, 608] width 97 height 25
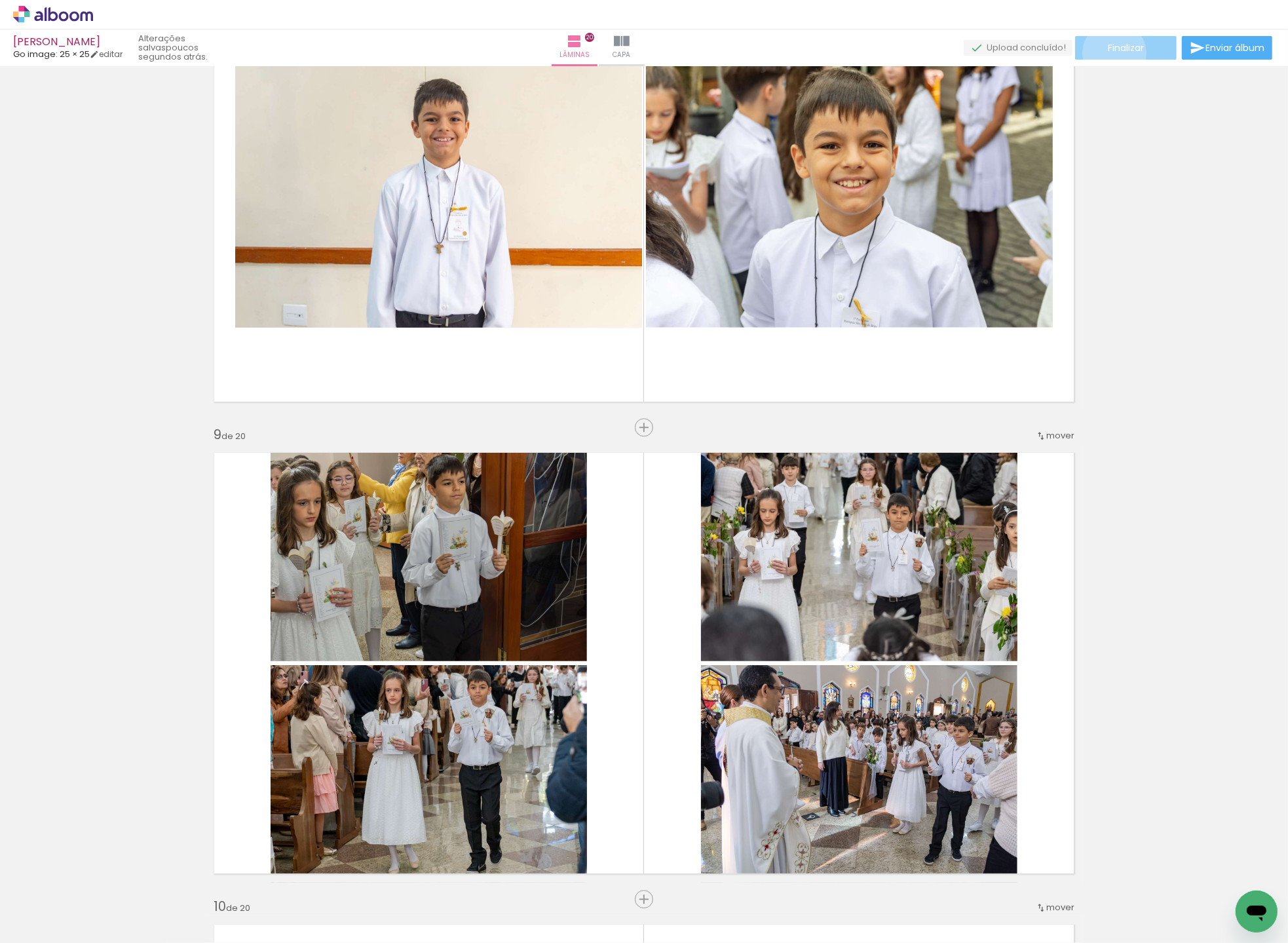
click at [1110, 52] on span "Finalizar" at bounding box center [1126, 48] width 36 height 10
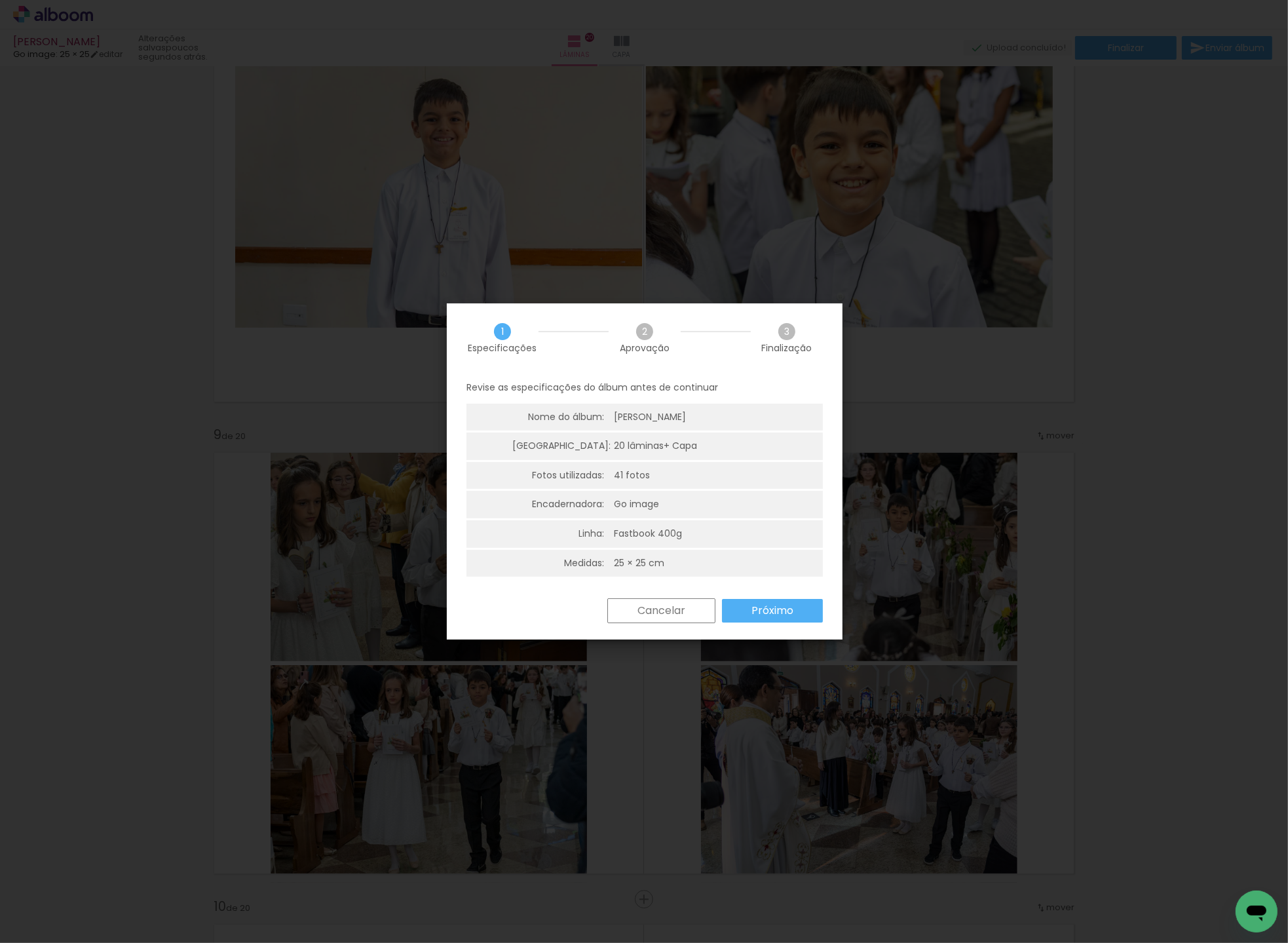
click at [0, 0] on slot "Próximo" at bounding box center [0, 0] width 0 height 0
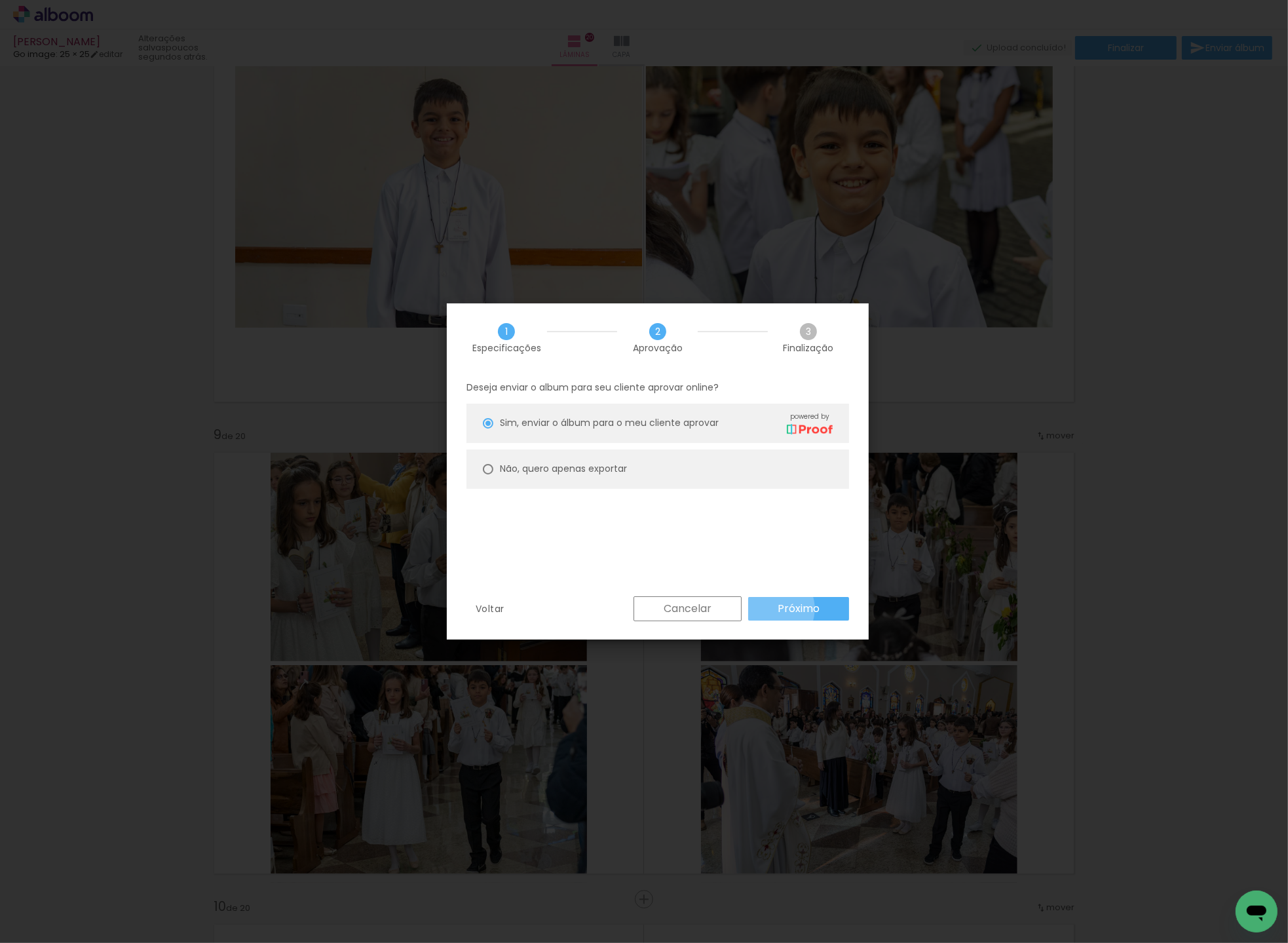
click at [772, 608] on paper-button "Próximo" at bounding box center [799, 609] width 101 height 24
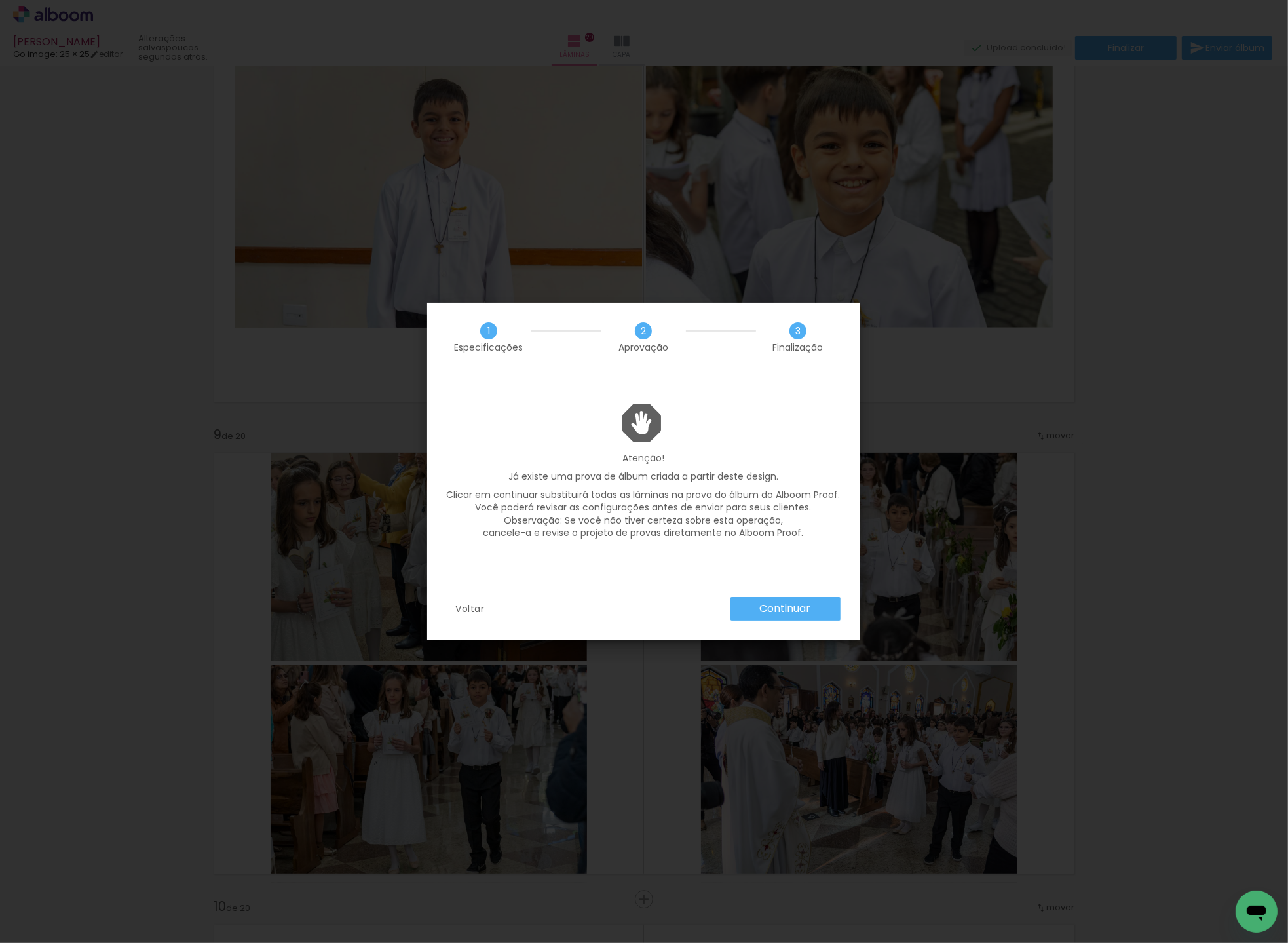
click at [0, 0] on slot "Continuar" at bounding box center [0, 0] width 0 height 0
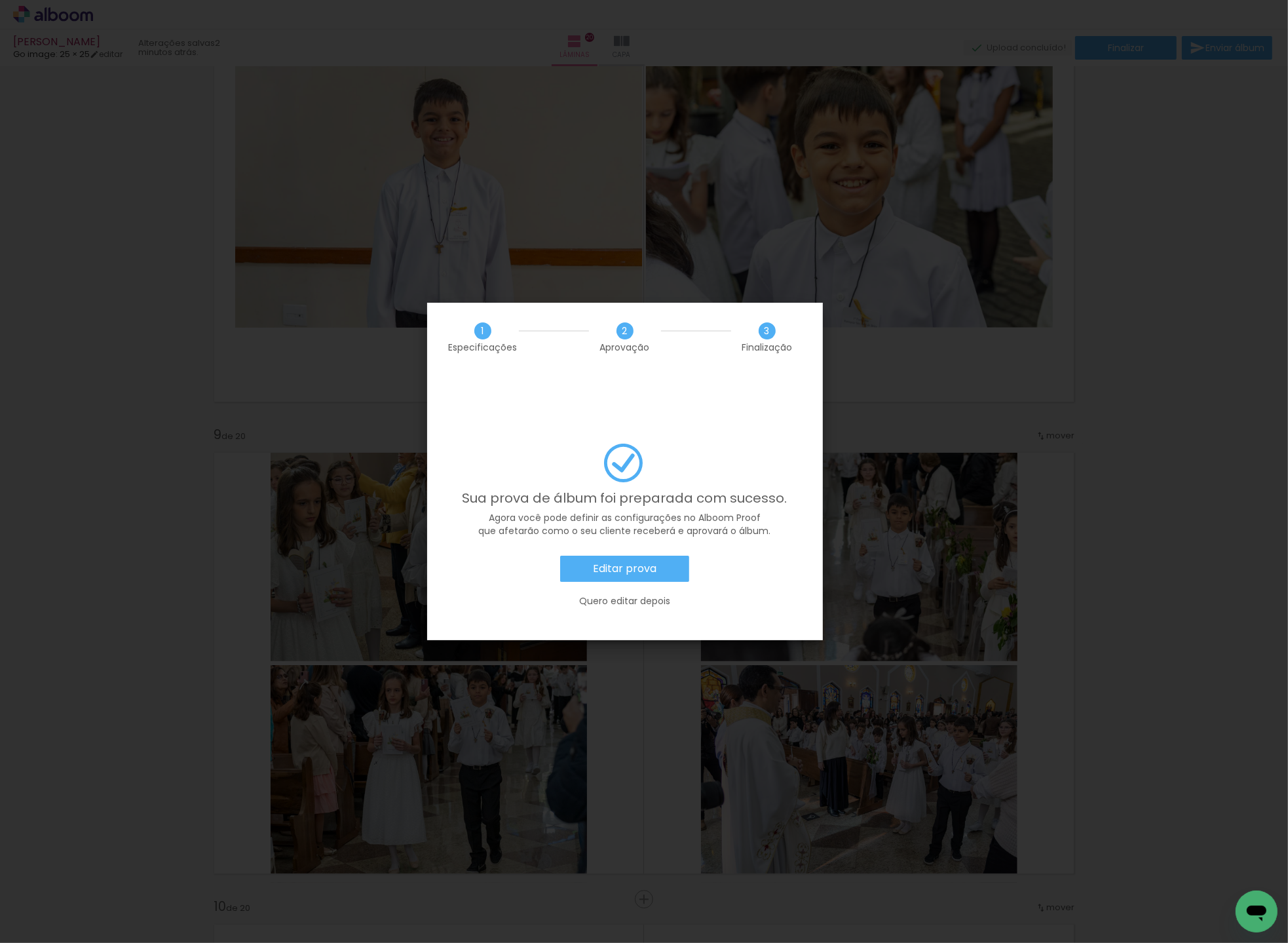
click at [0, 0] on slot "Editar prova" at bounding box center [0, 0] width 0 height 0
